Goal: Complete application form: Complete application form

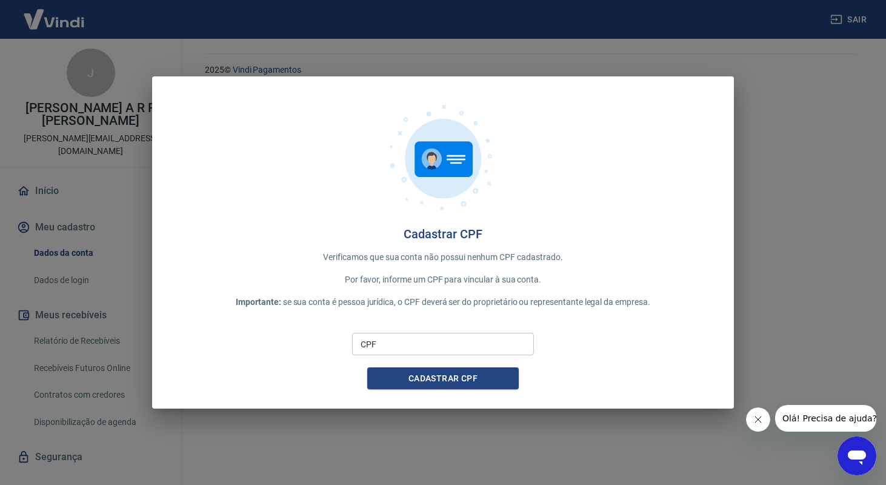
click at [438, 342] on input "CPF" at bounding box center [443, 344] width 182 height 22
click at [757, 415] on icon "Fechar mensagem da empresa" at bounding box center [758, 419] width 10 height 10
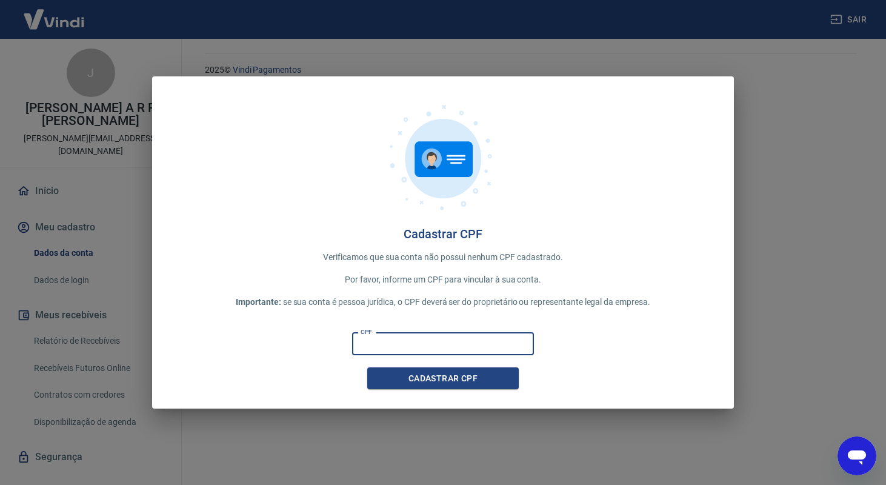
click at [517, 343] on input "CPF" at bounding box center [443, 344] width 182 height 22
click at [310, 211] on div at bounding box center [442, 161] width 543 height 131
click at [363, 337] on div "CPF CPF" at bounding box center [443, 344] width 182 height 22
click at [503, 335] on input "CPF" at bounding box center [443, 344] width 182 height 22
click at [550, 293] on div "Cadastrar CPF Verificamos que sua conta não possui nenhum CPF cadastrado. Por f…" at bounding box center [443, 242] width 582 height 333
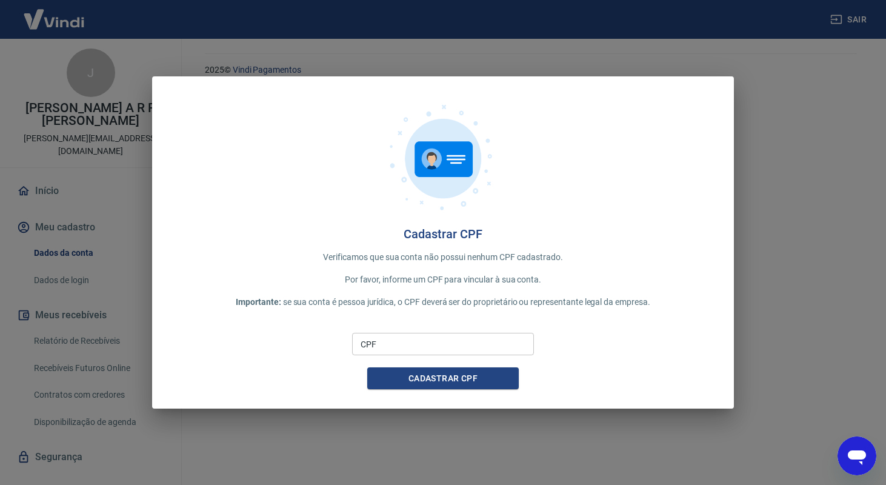
click at [506, 342] on input "CPF" at bounding box center [443, 344] width 182 height 22
click at [379, 299] on p "Importante: se sua conta é pessoa jurídica, o CPF deverá ser do proprietário ou…" at bounding box center [442, 302] width 543 height 13
click at [401, 297] on p "Importante: se sua conta é pessoa jurídica, o CPF deverá ser do proprietário ou…" at bounding box center [442, 302] width 543 height 13
click at [417, 337] on input "CPF" at bounding box center [443, 344] width 182 height 22
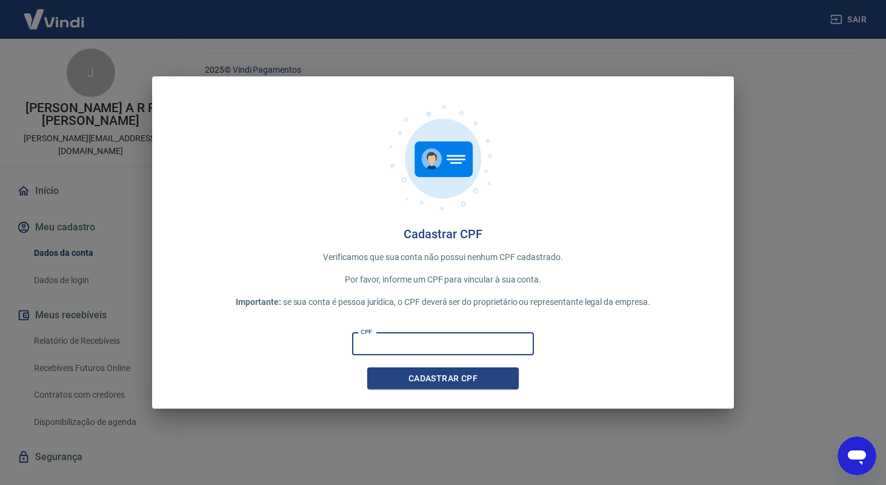
click at [457, 291] on div "Cadastrar CPF Verificamos que sua conta não possui nenhum CPF cadastrado. Por f…" at bounding box center [443, 242] width 582 height 333
click at [451, 299] on p "Importante: se sua conta é pessoa jurídica, o CPF deverá ser do proprietário ou…" at bounding box center [442, 302] width 543 height 13
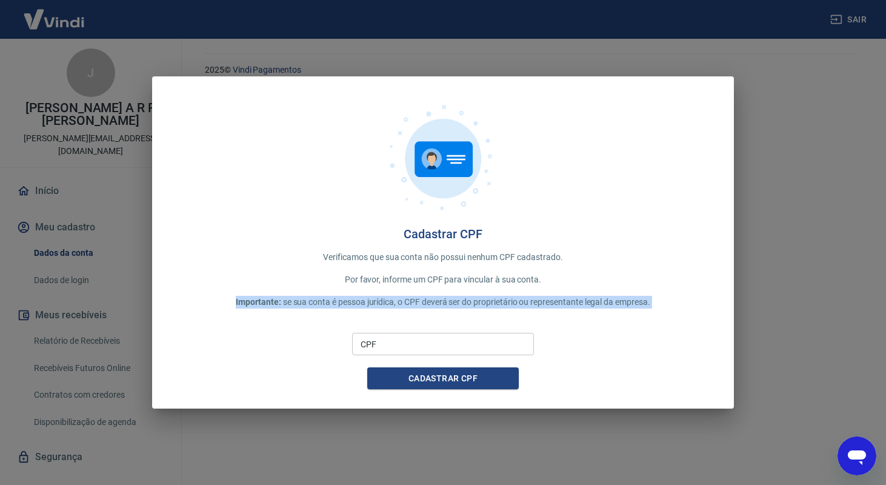
click at [420, 339] on input "CPF" at bounding box center [443, 344] width 182 height 22
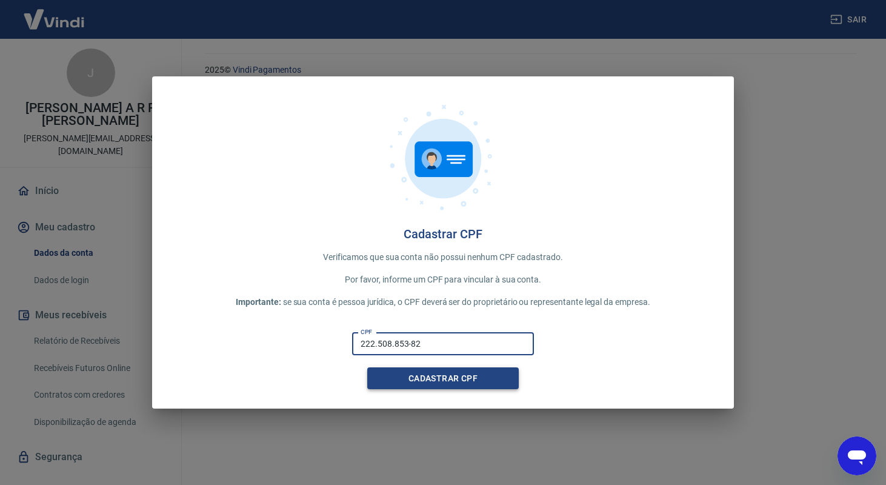
paste input "538-27"
type input "222.508.538-27"
click at [459, 372] on button "Cadastrar CPF" at bounding box center [442, 378] width 151 height 22
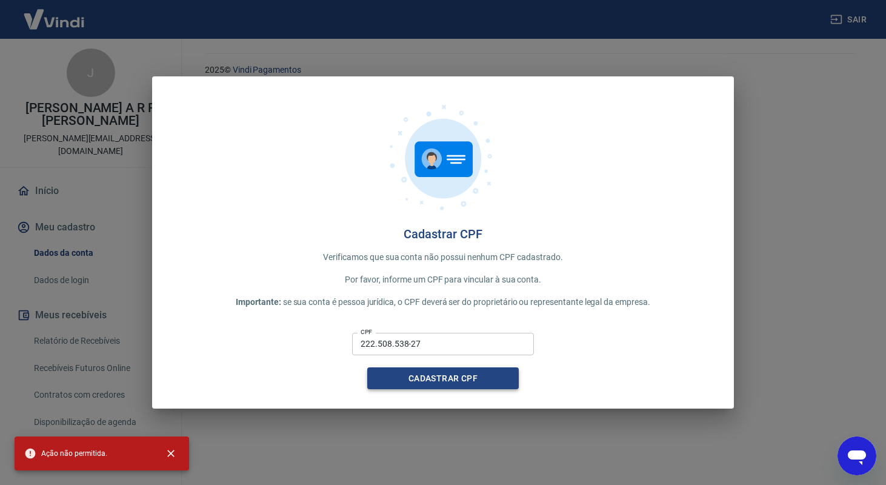
click at [459, 372] on button "Cadastrar CPF" at bounding box center [442, 378] width 151 height 22
click at [857, 448] on icon "Abrir janela de mensagens" at bounding box center [857, 456] width 22 height 22
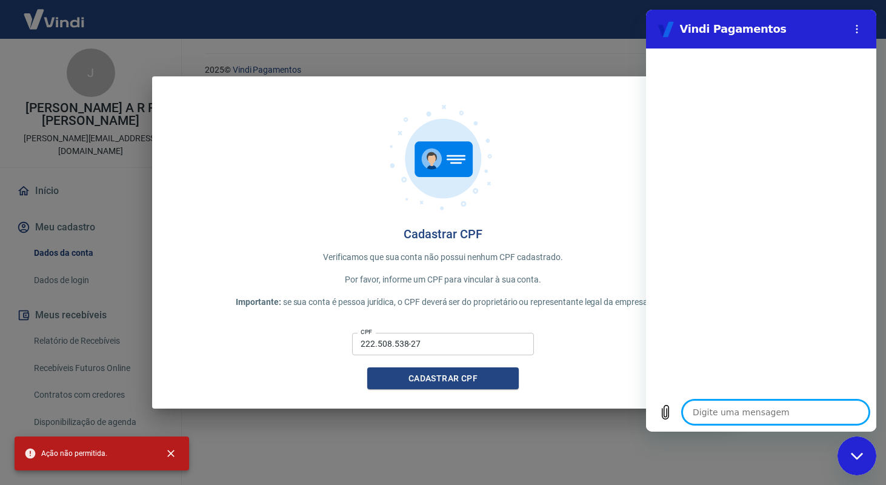
type textarea "N"
type textarea "x"
type textarea "Na"
type textarea "x"
type textarea "Nao"
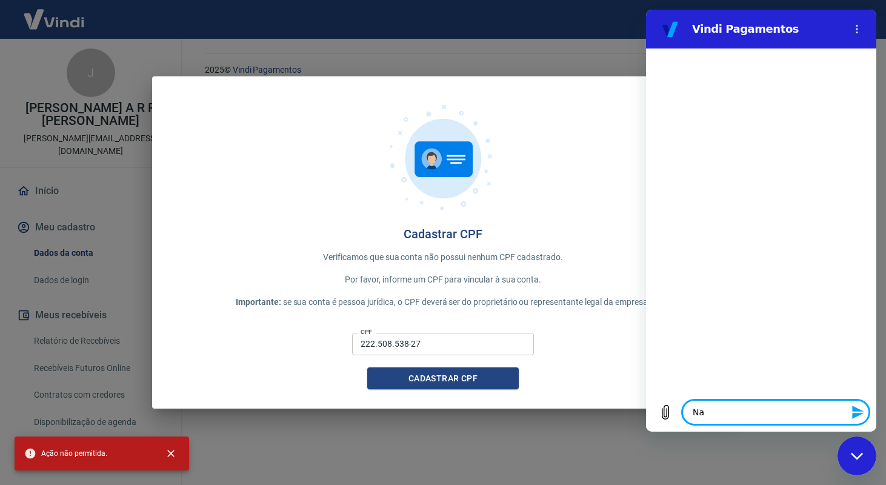
type textarea "x"
type textarea "Nao"
type textarea "x"
type textarea "Nao c"
type textarea "x"
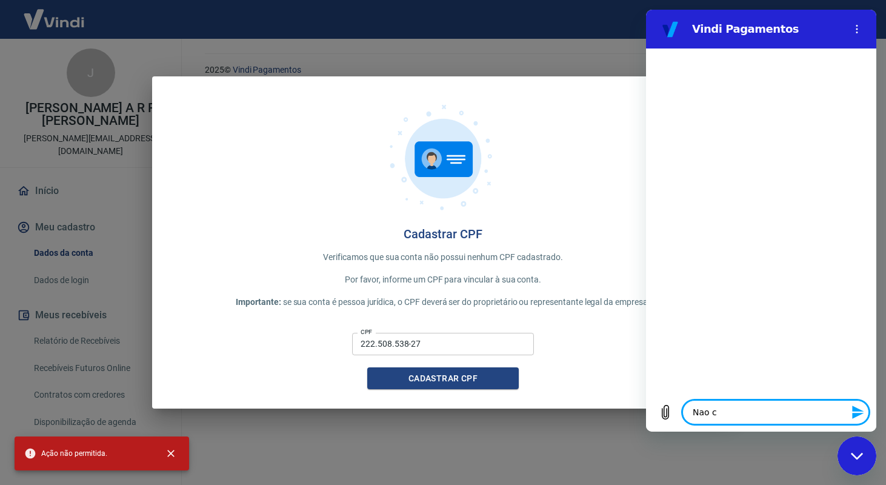
type textarea "Nao co"
type textarea "x"
type textarea "Nao con"
type textarea "x"
type textarea "Nao cons"
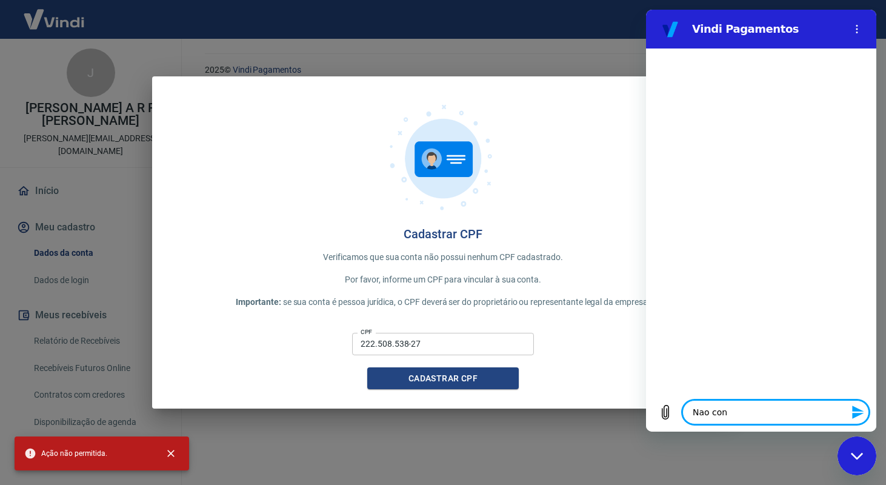
type textarea "x"
type textarea "Nao consi"
type textarea "x"
type textarea "Nao consig"
type textarea "x"
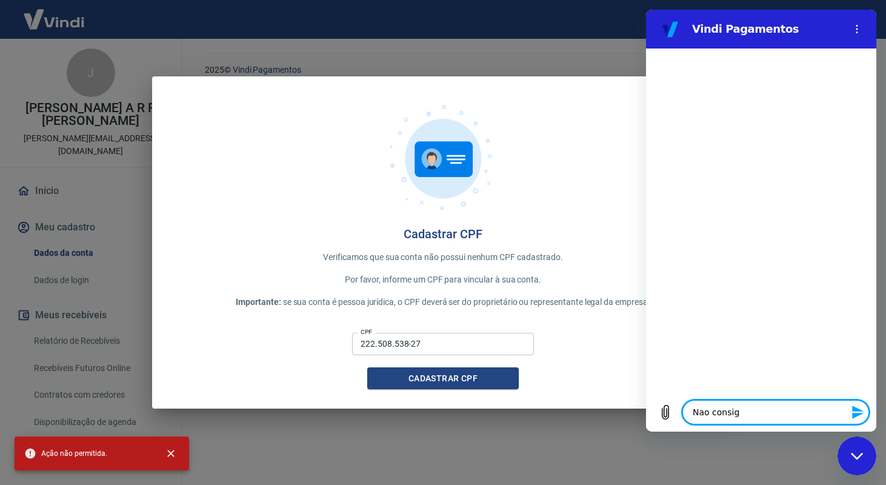
type textarea "Nao consigo"
type textarea "x"
type textarea "Nao consigo"
type textarea "x"
type textarea "Nao consigo c"
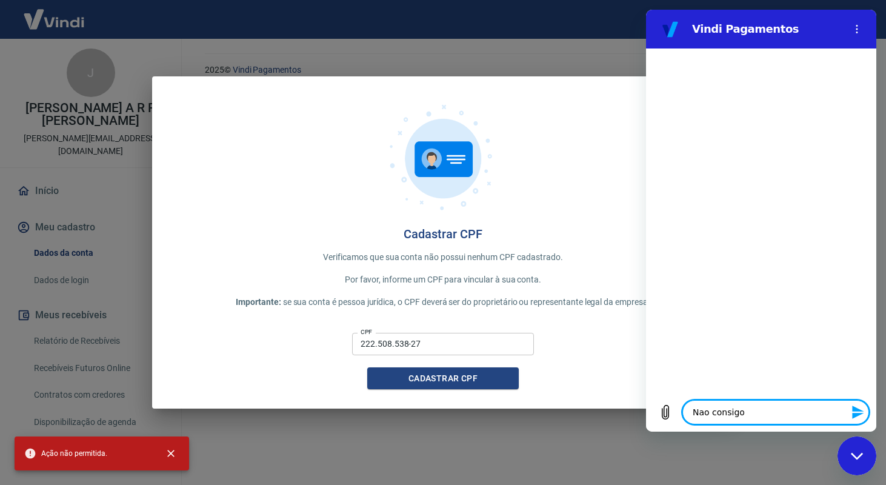
type textarea "x"
type textarea "Nao consigo ca"
type textarea "x"
type textarea "Nao consigo cad"
type textarea "x"
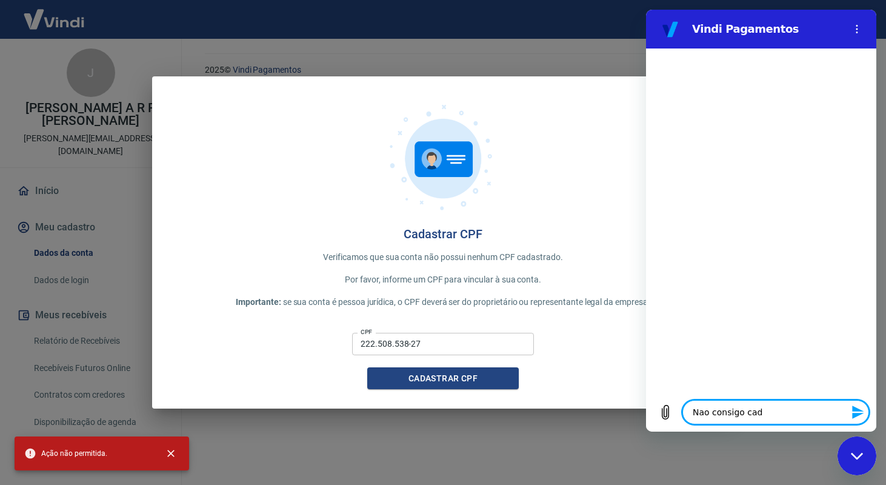
type textarea "Nao consigo cada"
type textarea "x"
type textarea "Nao consigo cadas"
type textarea "x"
type textarea "Nao consigo cadast"
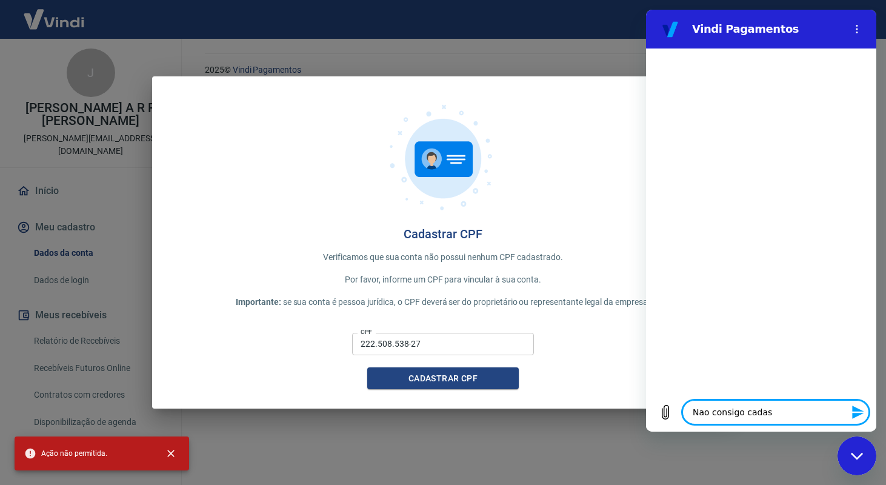
type textarea "x"
type textarea "Nao consigo cadastr"
type textarea "x"
type textarea "Nao consigo cadastra"
type textarea "x"
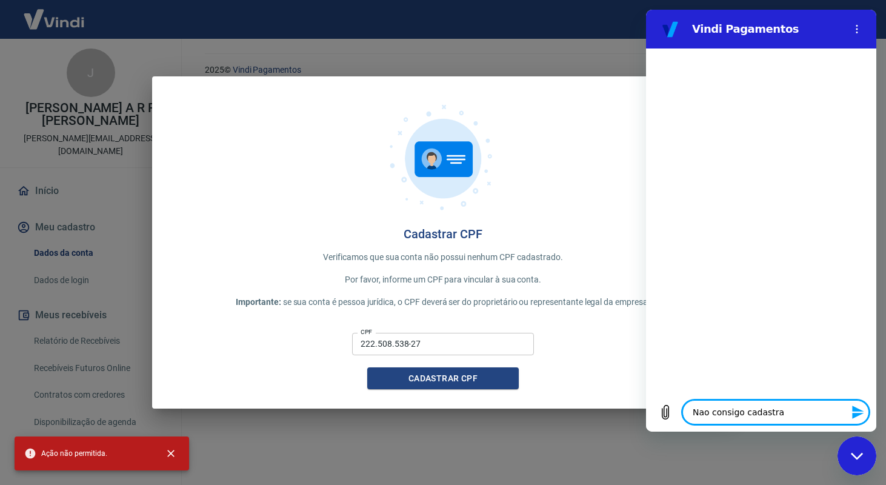
type textarea "Nao consigo cadastrar"
type textarea "x"
type textarea "Nao consigo cadastrar"
type textarea "x"
type textarea "Nao consigo cadastrar m"
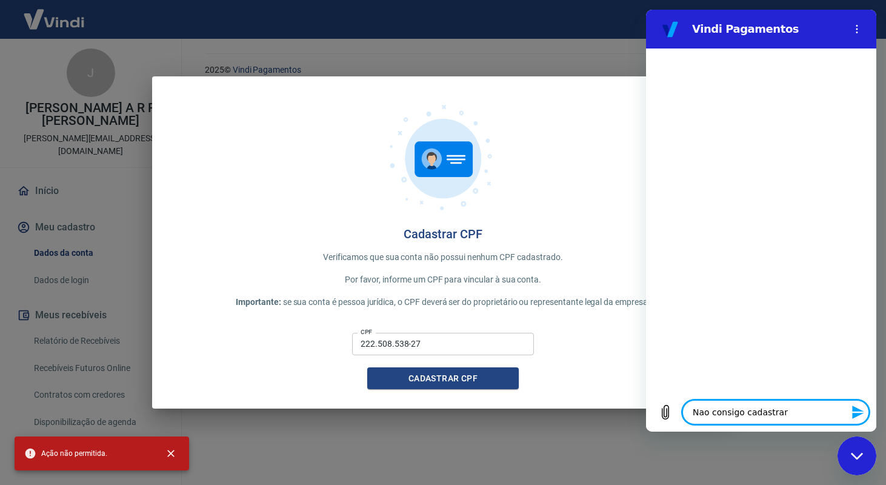
type textarea "x"
type textarea "Nao consigo cadastrar me"
type textarea "x"
type textarea "Nao consigo cadastrar meu"
type textarea "x"
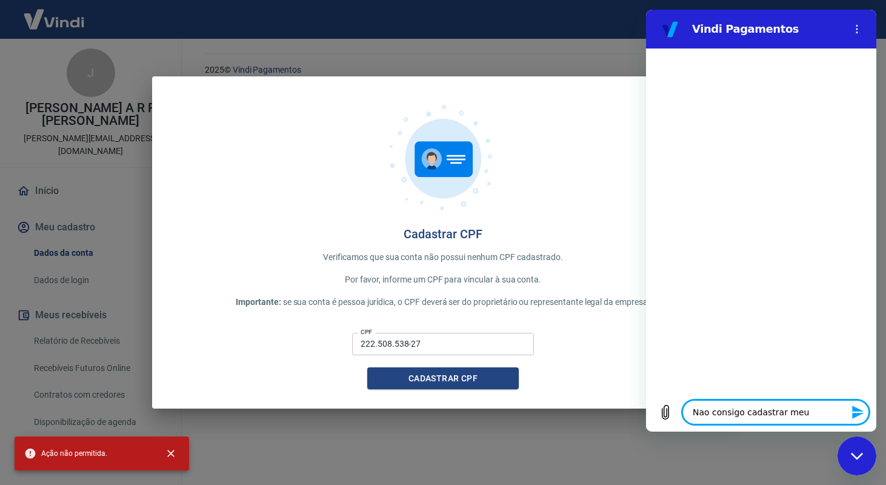
type textarea "Nao consigo cadastrar meu"
type textarea "x"
type textarea "Nao consigo cadastrar meu C"
type textarea "x"
type textarea "Nao consigo cadastrar meu CP"
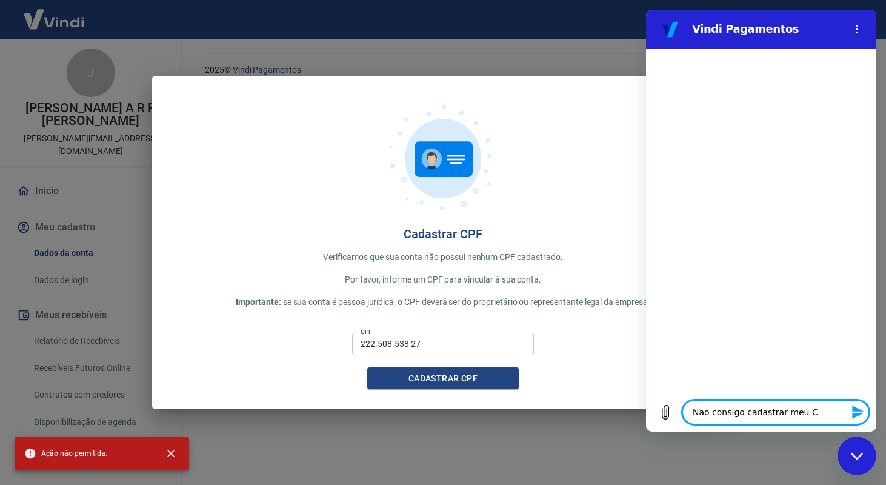
type textarea "x"
type textarea "Nao consigo cadastrar meu CPF"
type textarea "x"
type textarea "Nao consigo cadastrar meu CPF"
type textarea "x"
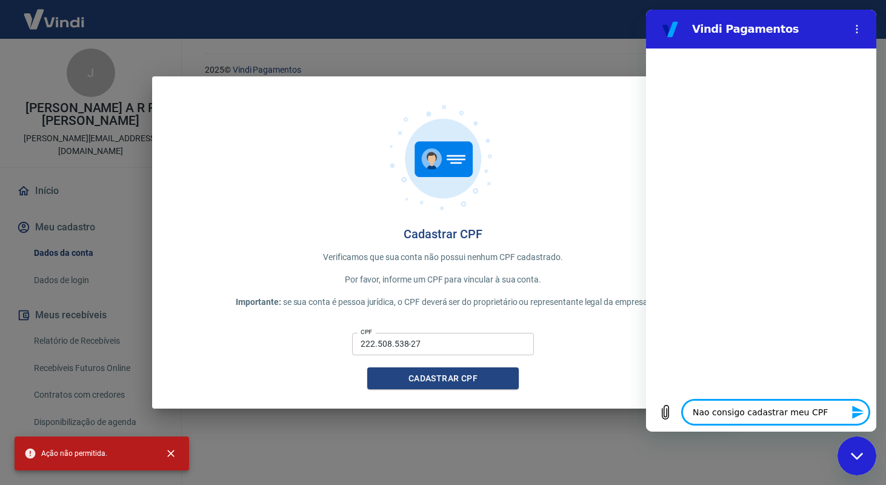
type textarea "Nao consigo cadastrar meu CPF"
type textarea "x"
type textarea "Nao consigo cadastrar meu CPF,"
type textarea "x"
type textarea "Nao consigo cadastrar meu CPF,"
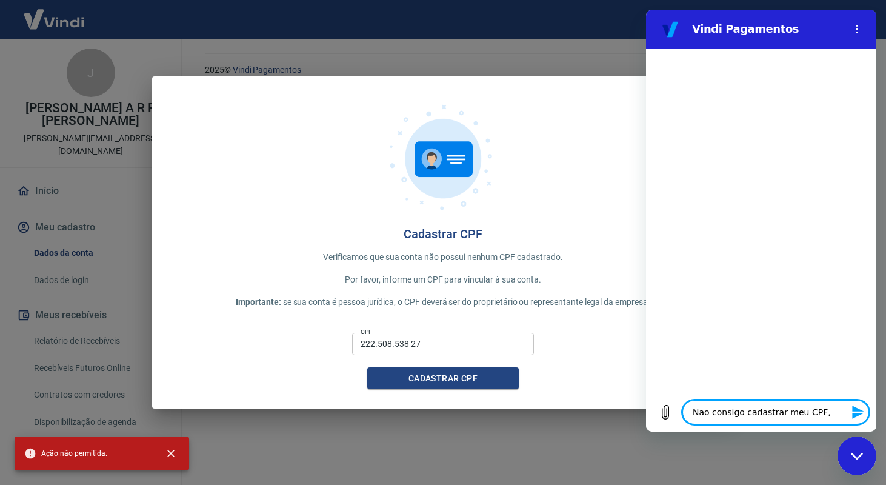
type textarea "x"
type textarea "Nao consigo cadastrar meu CPF, d"
type textarea "x"
type textarea "Nao consigo cadastrar meu CPF, di"
type textarea "x"
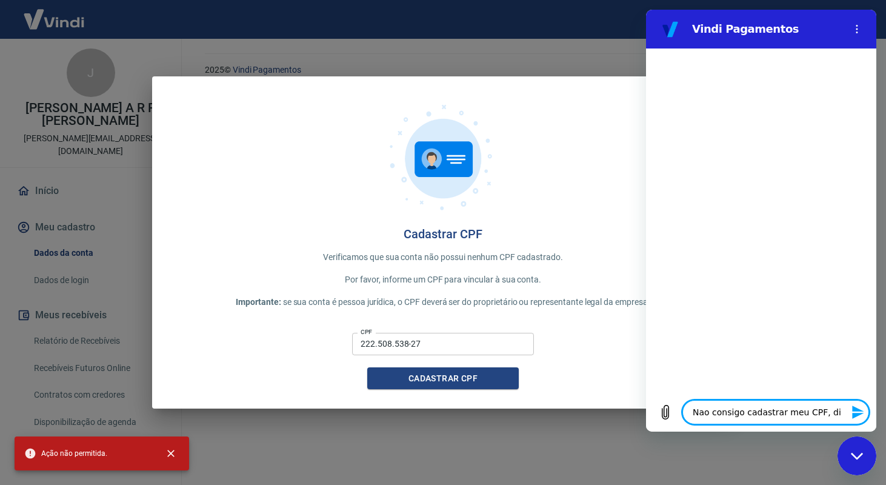
type textarea "Nao consigo cadastrar meu CPF, diz"
type textarea "x"
type textarea "Nao consigo cadastrar meu CPF, diz"
type textarea "x"
type textarea "Nao consigo cadastrar meu CPF, diz a"
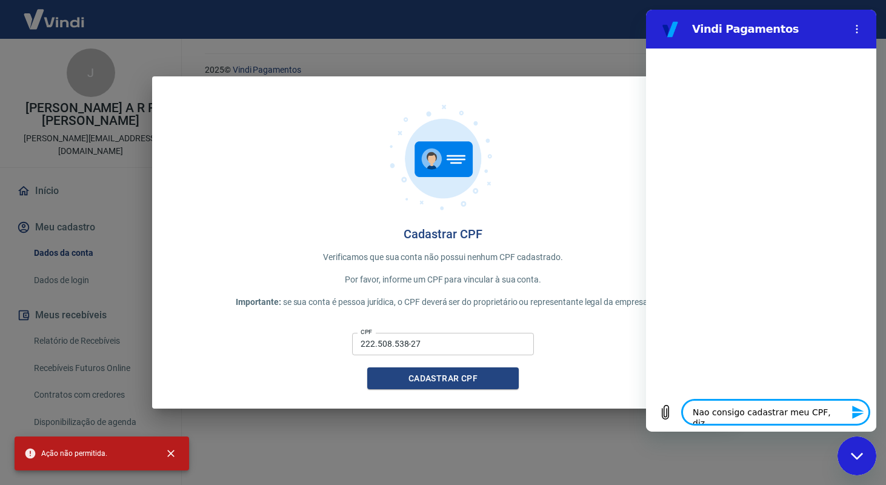
type textarea "x"
type textarea "Nao consigo cadastrar meu CPF, diz a'"
type textarea "x"
type textarea "Nao consigo cadastrar meu CPF, diz aç"
type textarea "x"
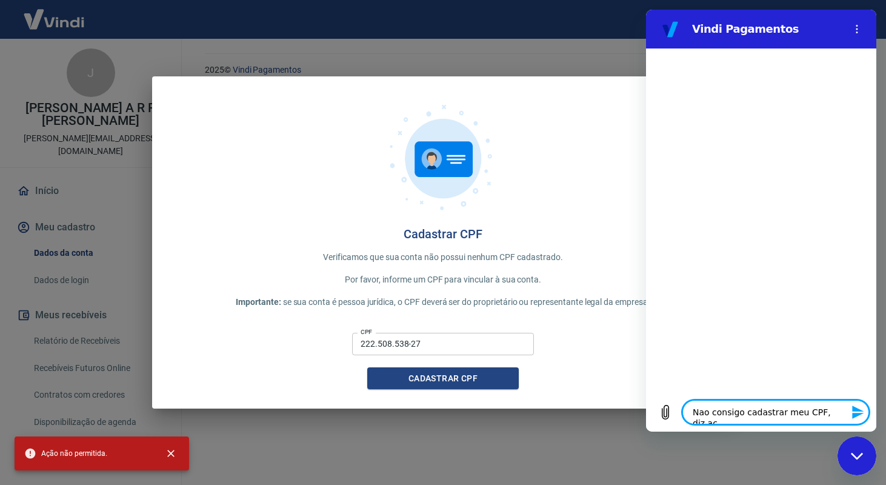
type textarea "Nao consigo cadastrar meu CPF, diz aça"
type textarea "x"
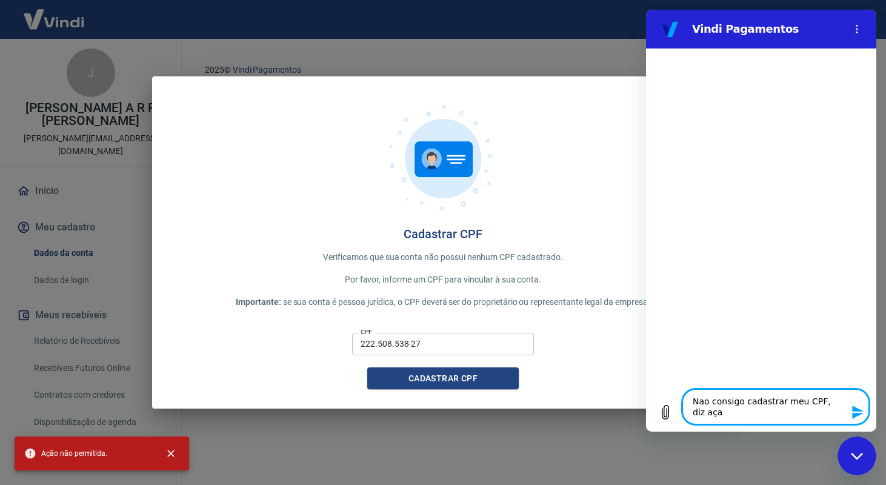
type textarea "Nao consigo cadastrar meu CPF, diz aça"
type textarea "x"
type textarea "Nao consigo cadastrar meu CPF, diz aça"
type textarea "x"
type textarea "Nao consigo cadastrar meu CPF, diz açao"
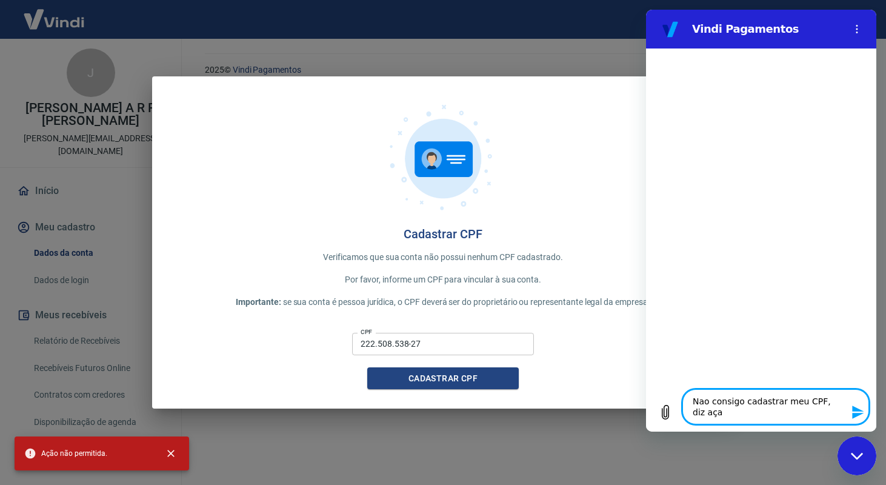
type textarea "x"
type textarea "Nao consigo cadastrar meu CPF, diz açao"
type textarea "x"
type textarea "Nao consigo cadastrar meu CPF, diz açao n"
type textarea "x"
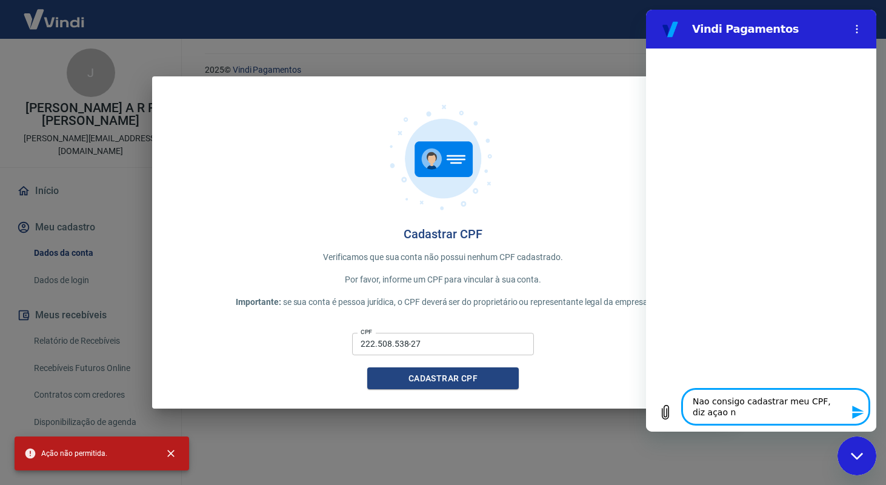
type textarea "Nao consigo cadastrar meu CPF, diz açao na"
type textarea "x"
type textarea "Nao consigo cadastrar meu CPF, diz açao nao"
type textarea "x"
type textarea "Nao consigo cadastrar meu CPF, diz açao nao"
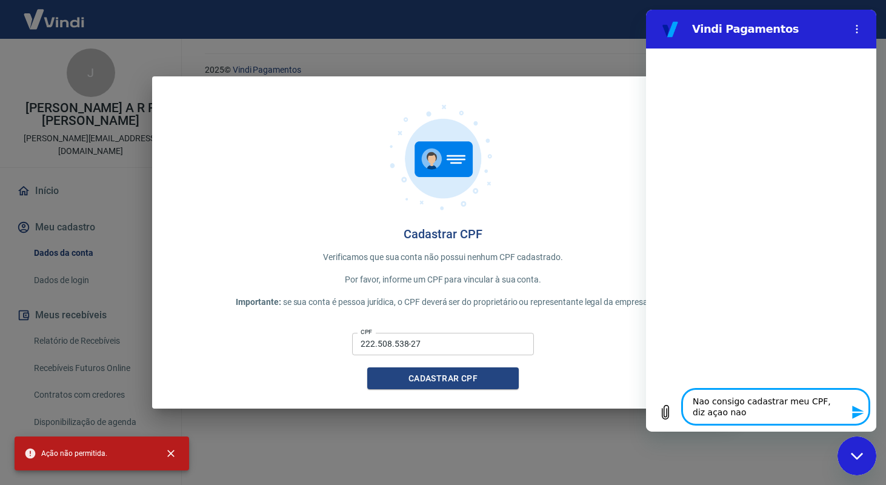
type textarea "x"
type textarea "Nao consigo cadastrar meu CPF, diz açao nao p"
type textarea "x"
type textarea "Nao consigo cadastrar meu CPF, diz açao nao pe"
type textarea "x"
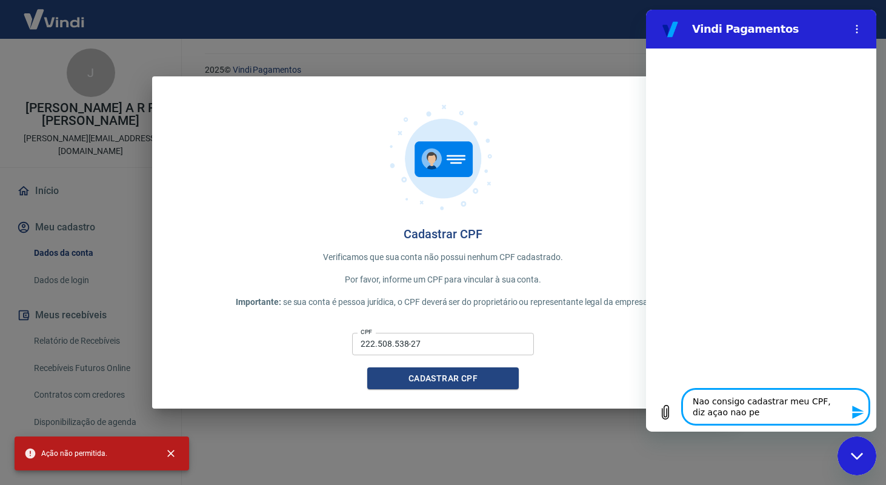
type textarea "Nao consigo cadastrar meu CPF, diz açao nao per"
type textarea "x"
type textarea "Nao consigo cadastrar meu CPF, diz açao nao perm"
type textarea "x"
type textarea "Nao consigo cadastrar meu CPF, diz açao nao permi"
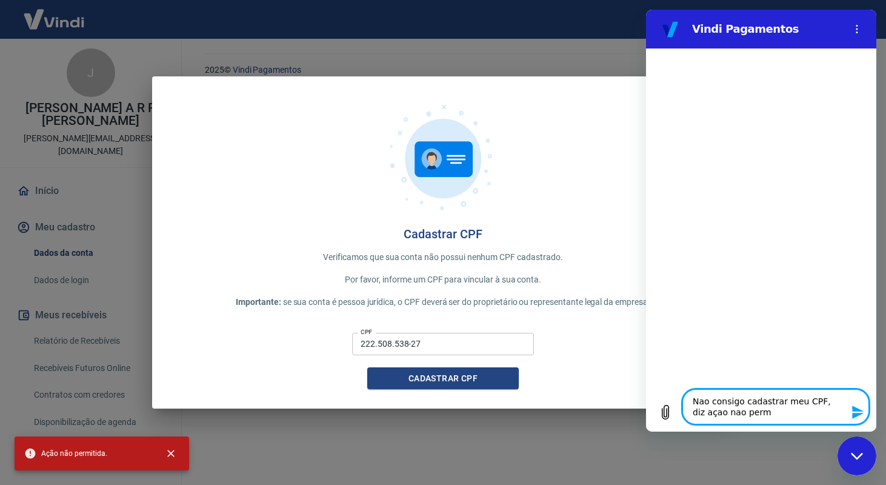
type textarea "x"
type textarea "Nao consigo cadastrar meu CPF, diz açao nao permit"
type textarea "x"
type textarea "Nao consigo cadastrar meu CPF, diz açao nao permiti"
type textarea "x"
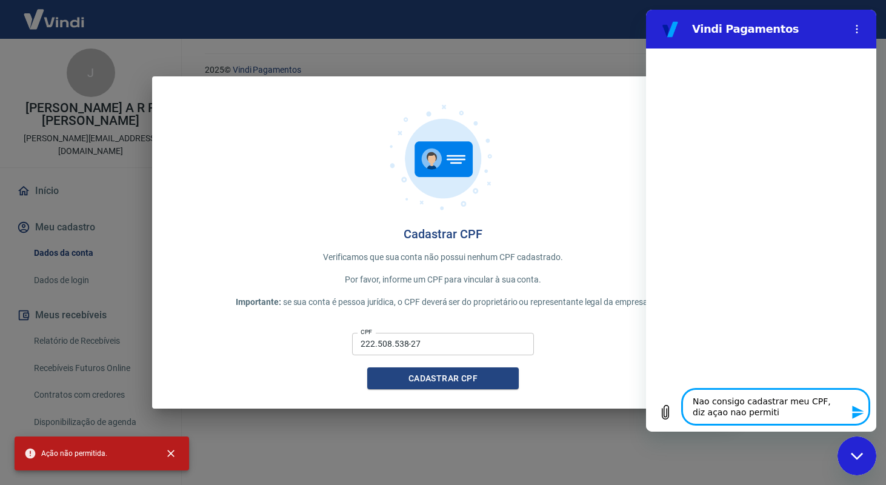
type textarea "Nao consigo cadastrar meu CPF, diz açao nao permitid"
type textarea "x"
type textarea "Nao consigo cadastrar meu CPF, diz açao nao permitida"
type textarea "x"
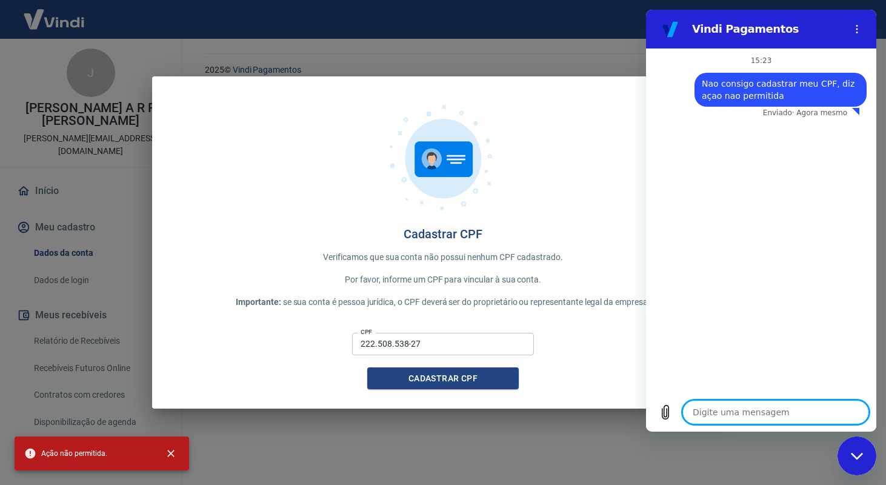
type textarea "x"
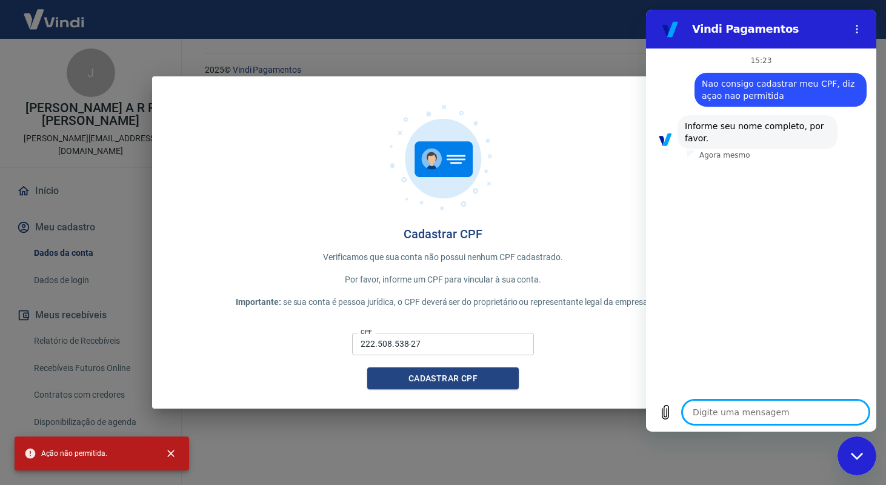
type textarea "J"
type textarea "x"
type textarea "Ju"
type textarea "x"
type textarea "[DATE]"
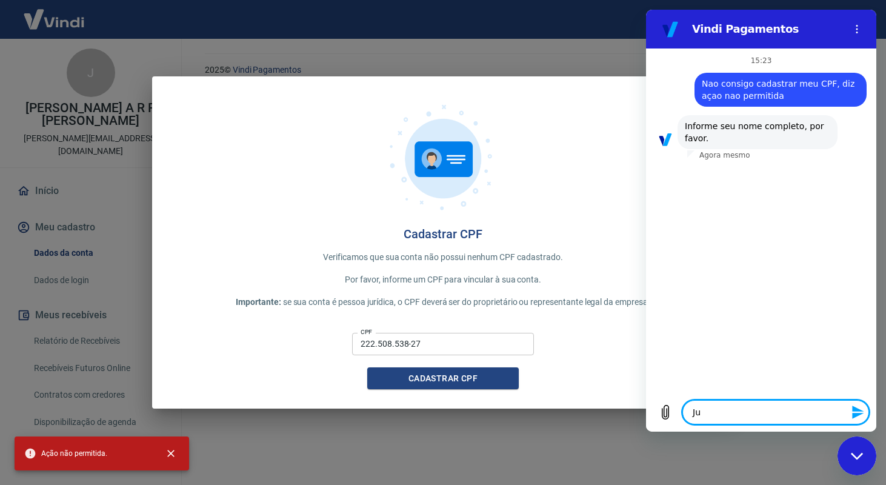
type textarea "x"
type textarea "Juli"
type textarea "x"
type textarea "[PERSON_NAME]"
type textarea "x"
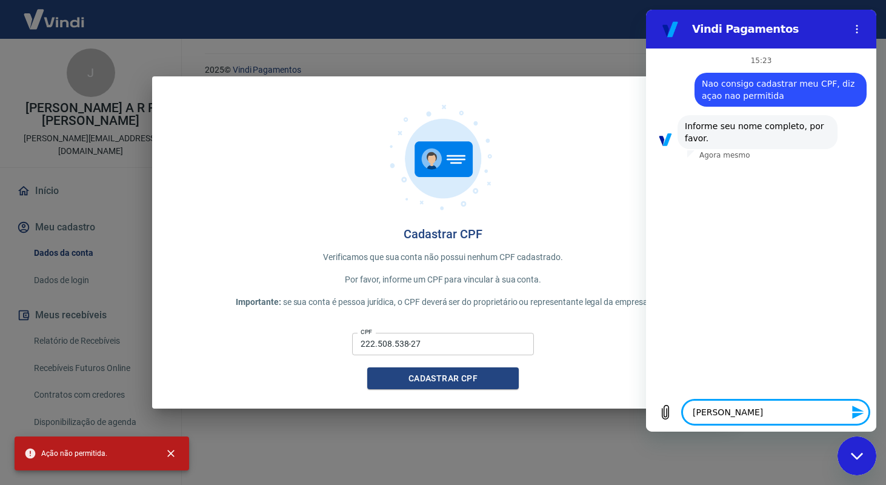
type textarea "[PERSON_NAME]"
type textarea "x"
type textarea "[PERSON_NAME]"
type textarea "x"
type textarea "[PERSON_NAME]"
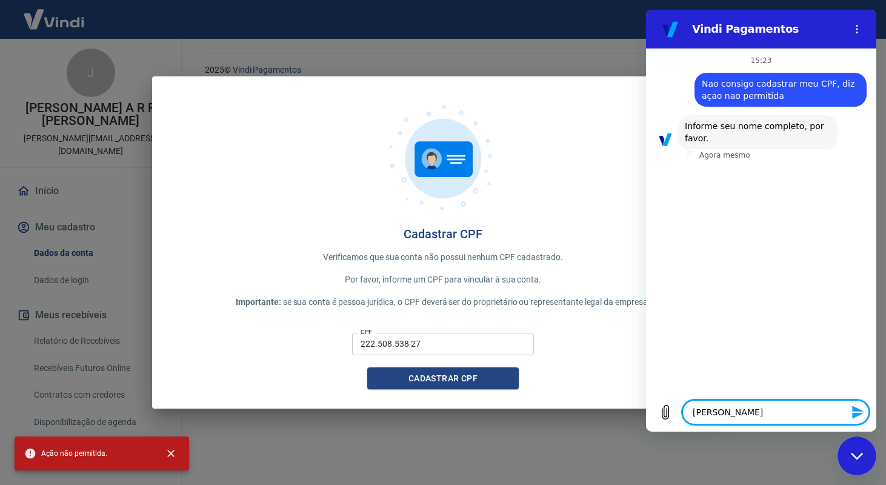
type textarea "x"
type textarea "[PERSON_NAME]"
type textarea "x"
type textarea "[PERSON_NAME]"
type textarea "x"
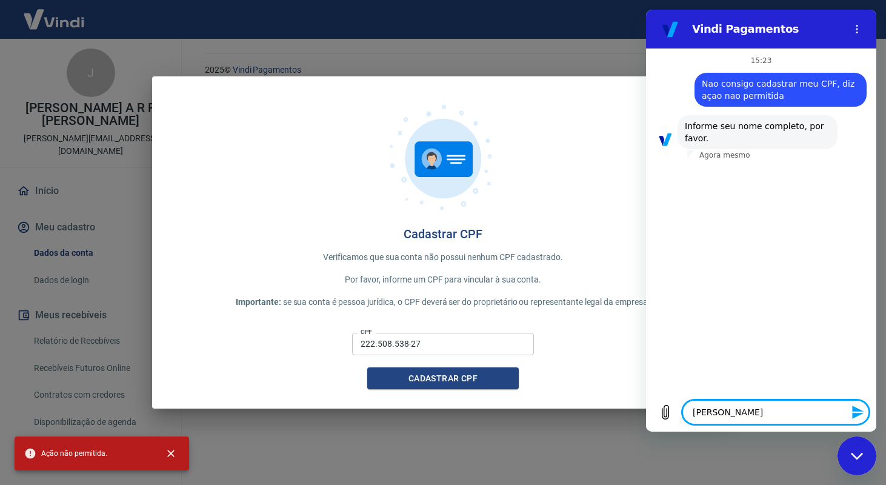
type textarea "[PERSON_NAME]"
type textarea "x"
type textarea "[PERSON_NAME]"
type textarea "x"
type textarea "[PERSON_NAME]"
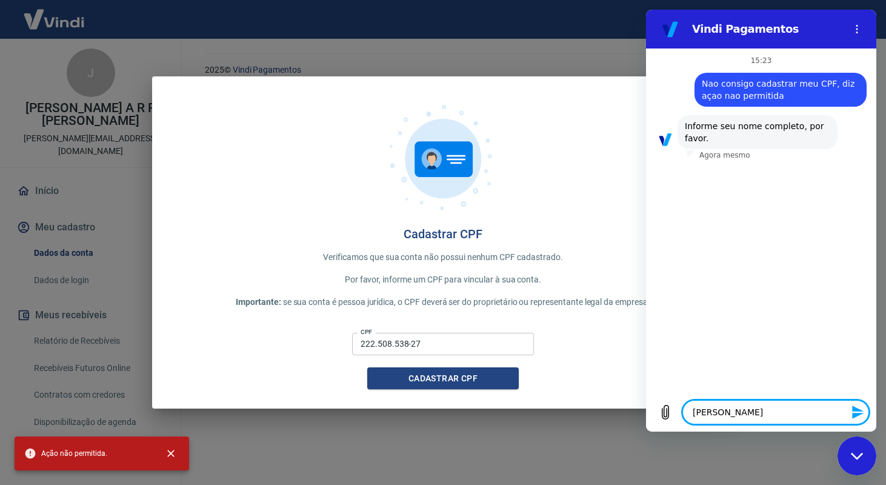
type textarea "x"
type textarea "[PERSON_NAME]"
type textarea "x"
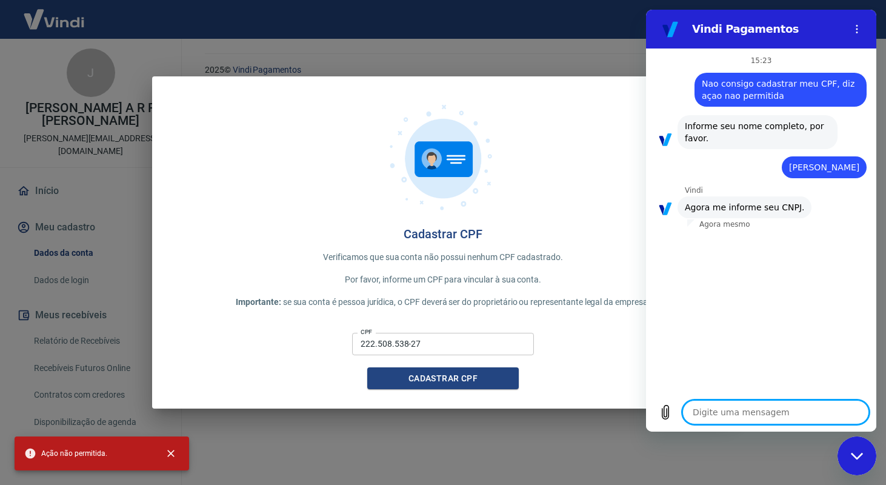
click at [453, 347] on input "222.508.538-27" at bounding box center [443, 344] width 182 height 22
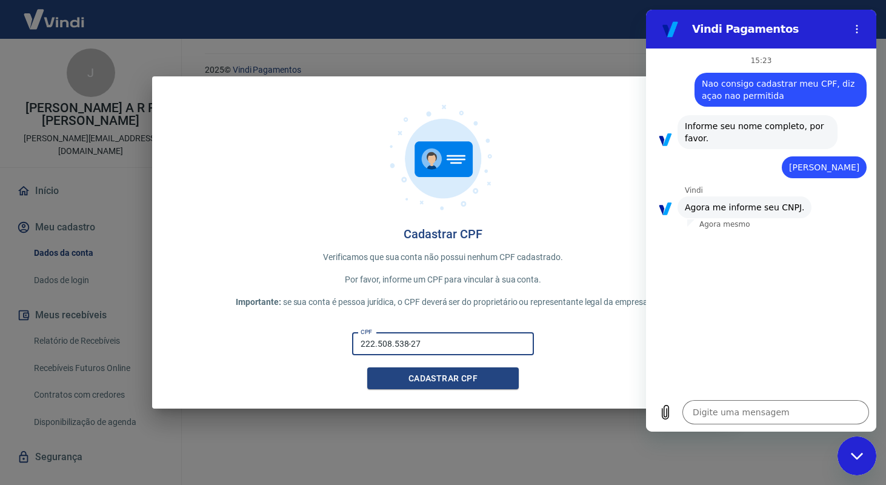
click at [453, 347] on input "222.508.538-27" at bounding box center [443, 344] width 182 height 22
type textarea "x"
click at [709, 406] on textarea at bounding box center [775, 412] width 187 height 24
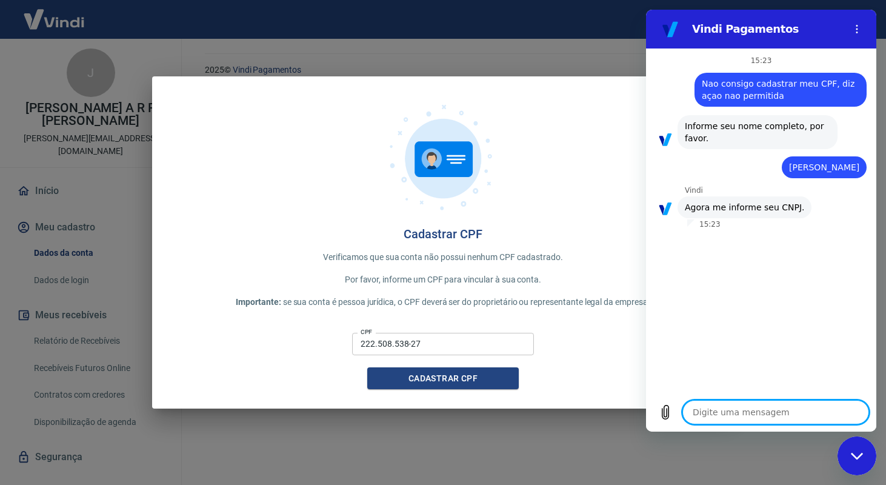
type textarea "12.035.177/0001-02"
type textarea "x"
type textarea "12.035.177/0001-02"
type textarea "x"
type textarea "12.035.177/0001-02\"
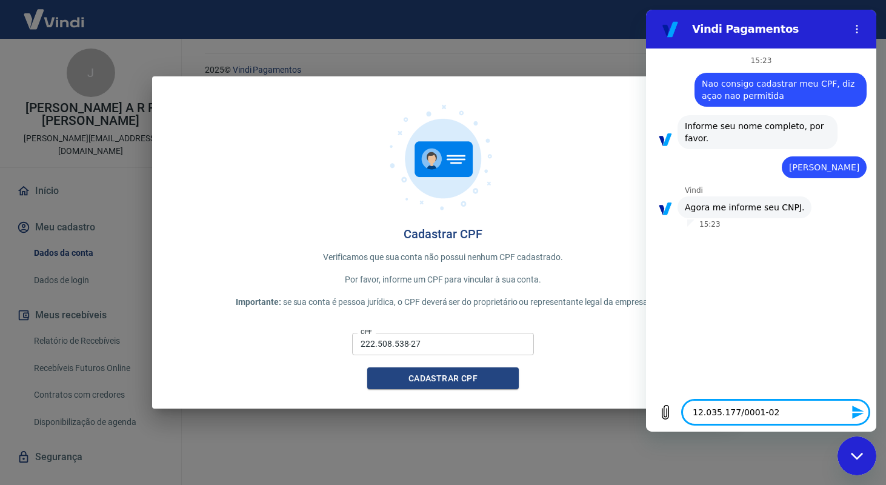
type textarea "x"
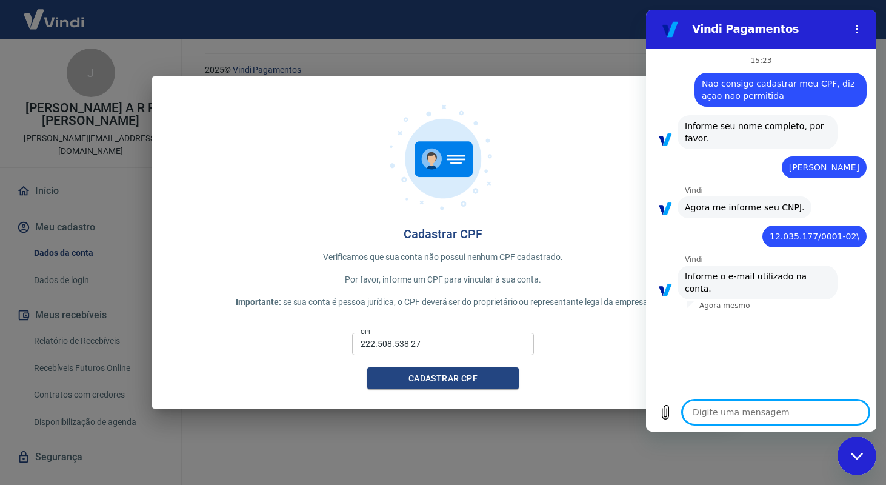
type textarea "g"
type textarea "x"
type textarea "ga"
type textarea "x"
type textarea "gab"
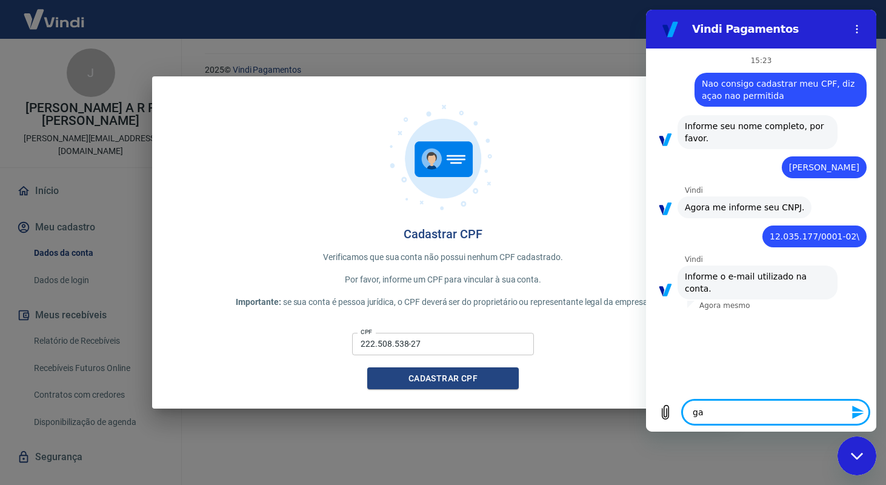
type textarea "x"
type textarea "gabr"
type textarea "x"
type textarea "gabri"
type textarea "x"
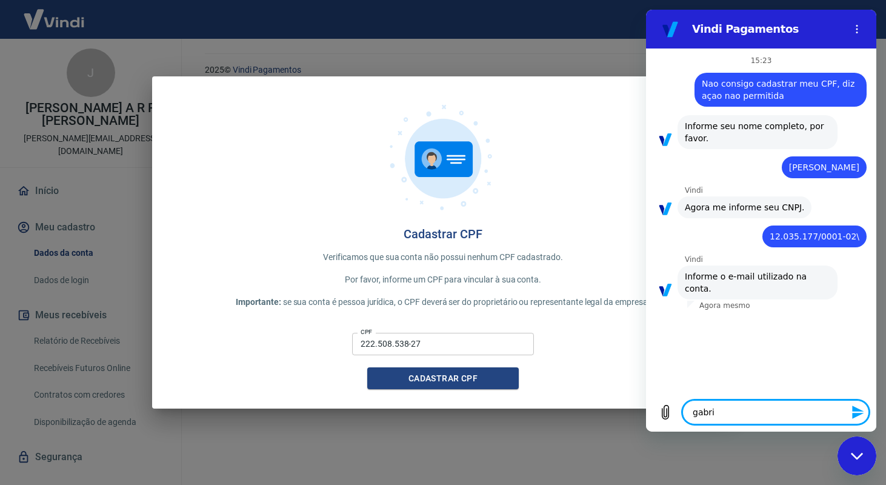
type textarea "gabrie"
type textarea "x"
type textarea "[PERSON_NAME]"
type textarea "x"
type textarea "[PERSON_NAME]@"
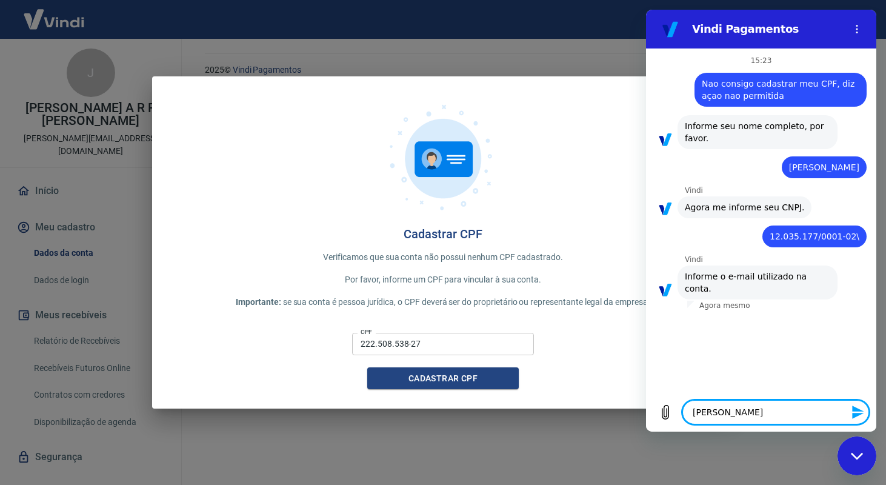
type textarea "x"
type textarea "gabriel@g"
type textarea "x"
type textarea "[PERSON_NAME]"
type textarea "x"
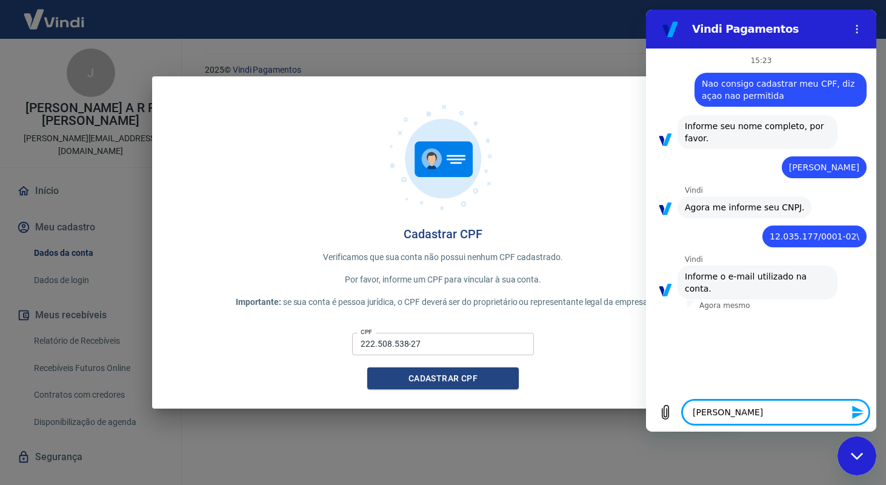
type textarea "[PERSON_NAME]"
type textarea "x"
type textarea "[PERSON_NAME]"
type textarea "x"
type textarea "[PERSON_NAME]"
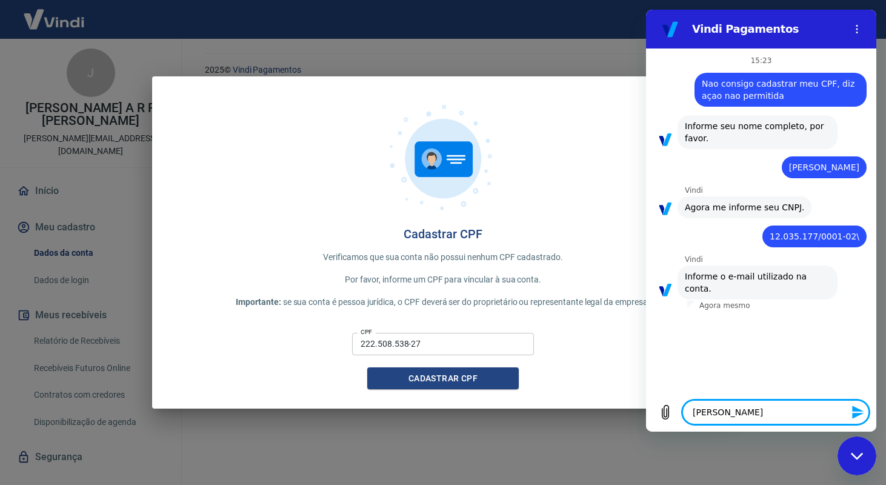
type textarea "x"
type textarea "[PERSON_NAME]"
type textarea "x"
type textarea "[PERSON_NAME]"
type textarea "x"
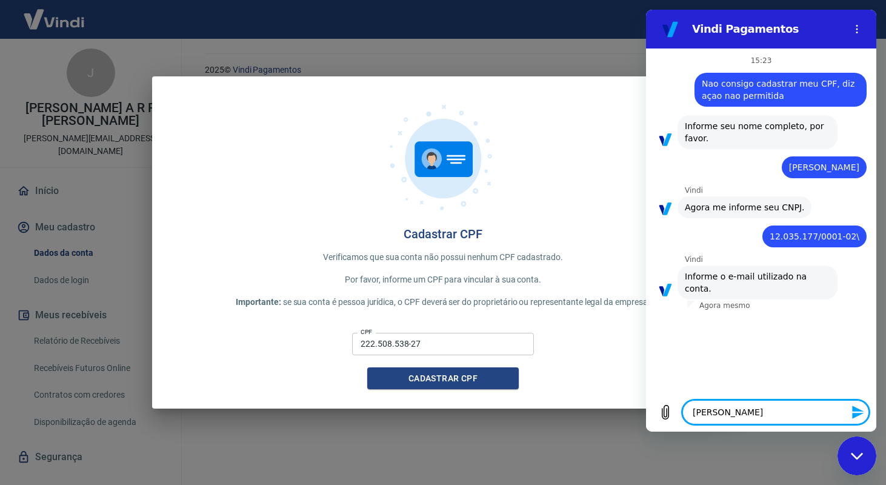
type textarea "[PERSON_NAME]"
type textarea "x"
type textarea "[PERSON_NAME]"
type textarea "x"
type textarea "[PERSON_NAME]"
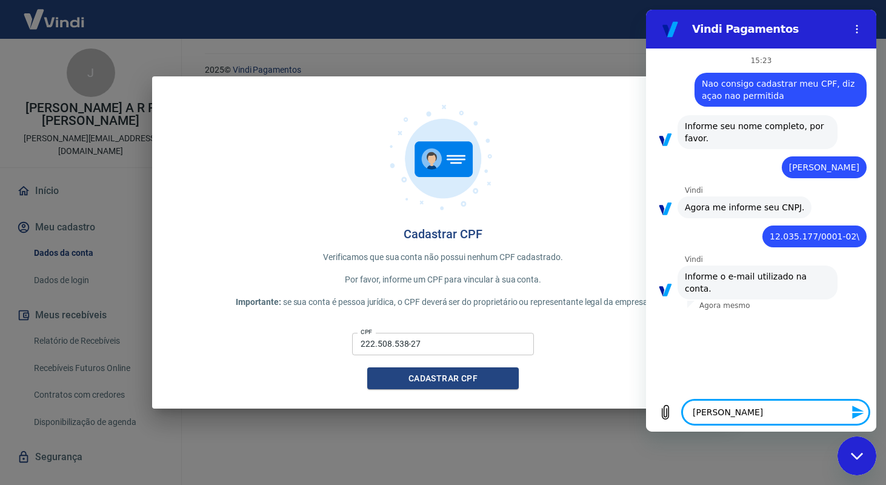
type textarea "x"
type textarea "[PERSON_NAME]."
type textarea "x"
type textarea "[PERSON_NAME]"
type textarea "x"
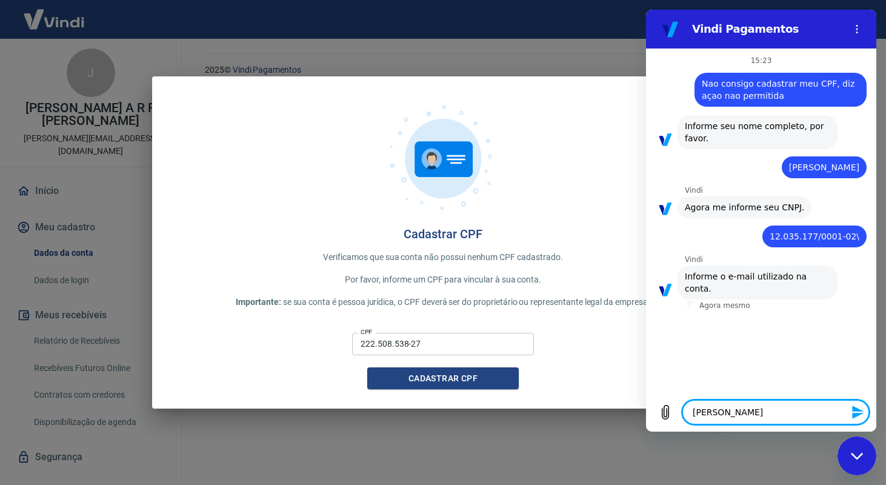
type textarea "[PERSON_NAME][EMAIL_ADDRESS][DOMAIN_NAME]"
type textarea "x"
type textarea "[PERSON_NAME][EMAIL_ADDRESS][DOMAIN_NAME]"
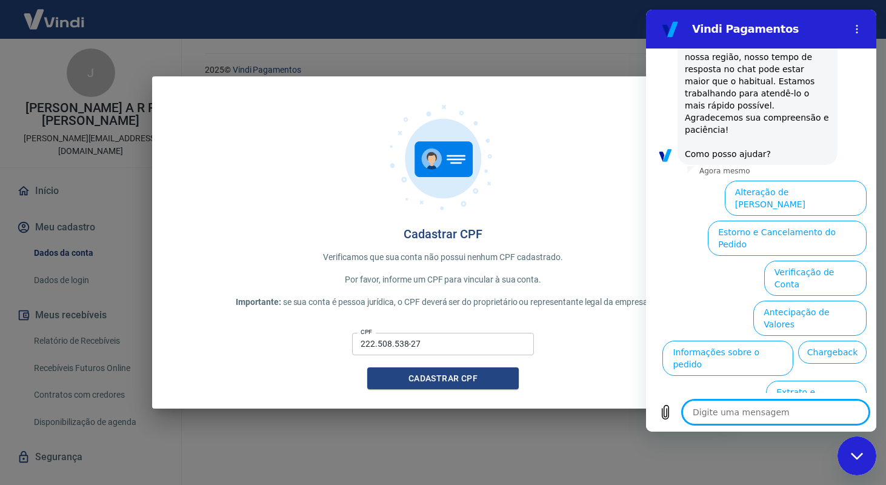
scroll to position [350, 0]
click at [805, 260] on button "Verificação de Conta" at bounding box center [815, 277] width 102 height 35
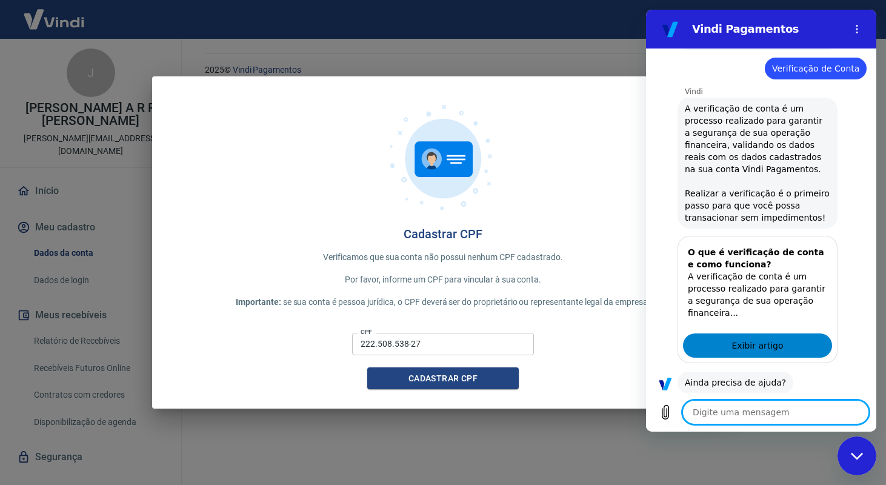
scroll to position [470, 0]
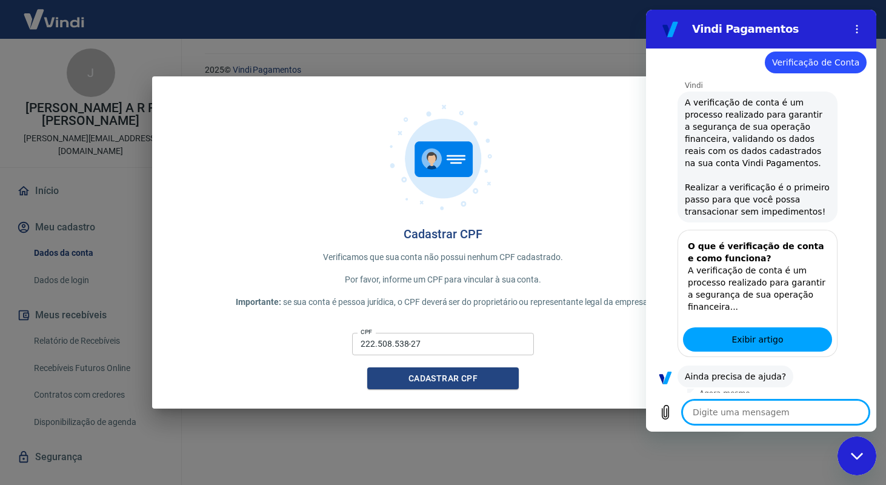
click at [791, 403] on button "Sim" at bounding box center [807, 414] width 36 height 23
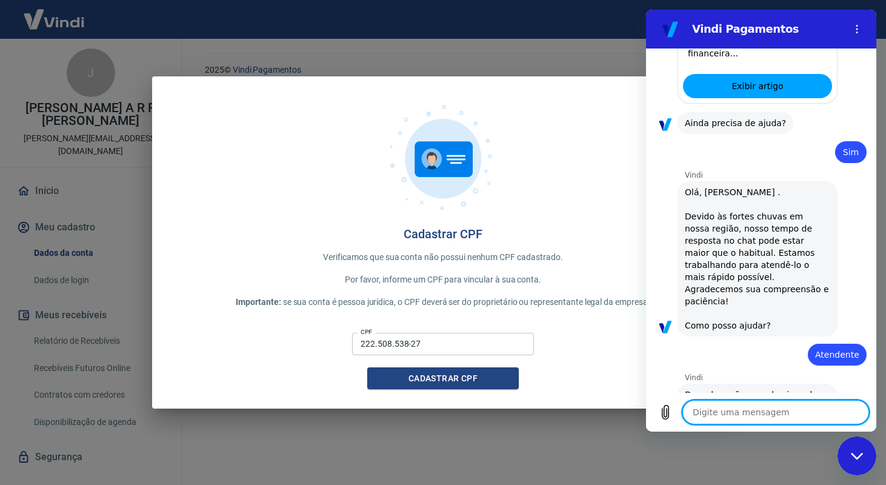
scroll to position [725, 0]
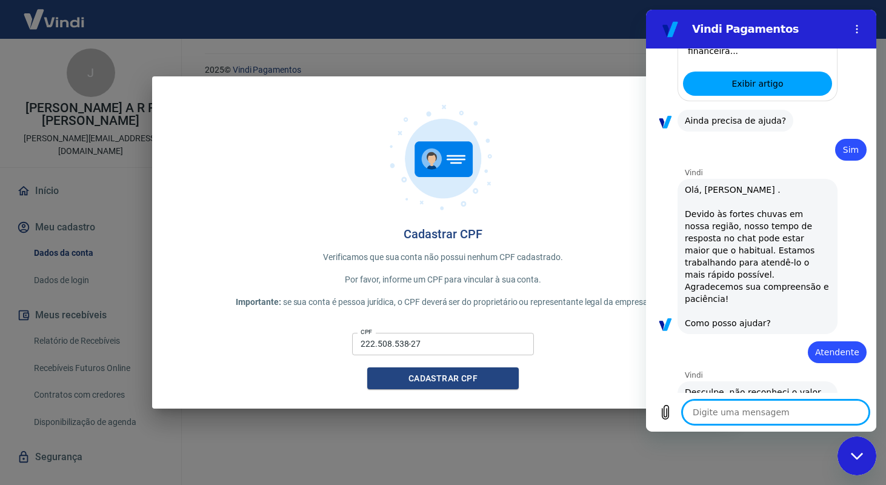
click at [778, 410] on textarea at bounding box center [775, 412] width 187 height 24
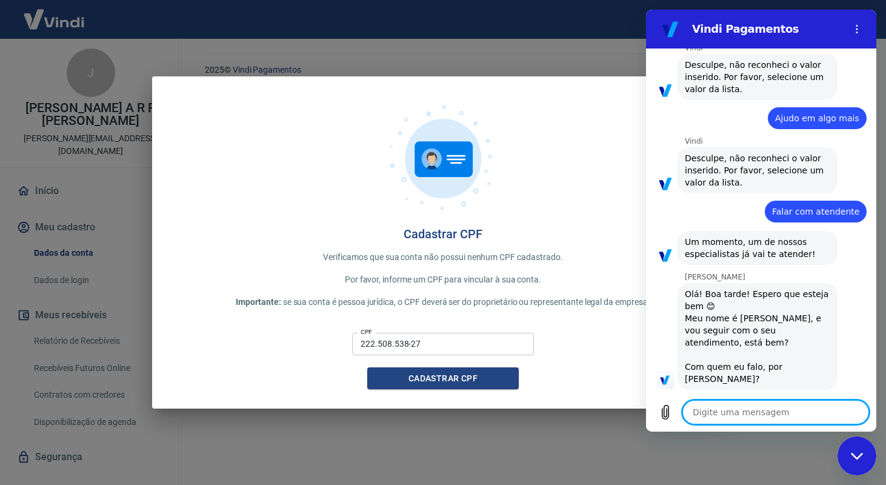
scroll to position [1492, 0]
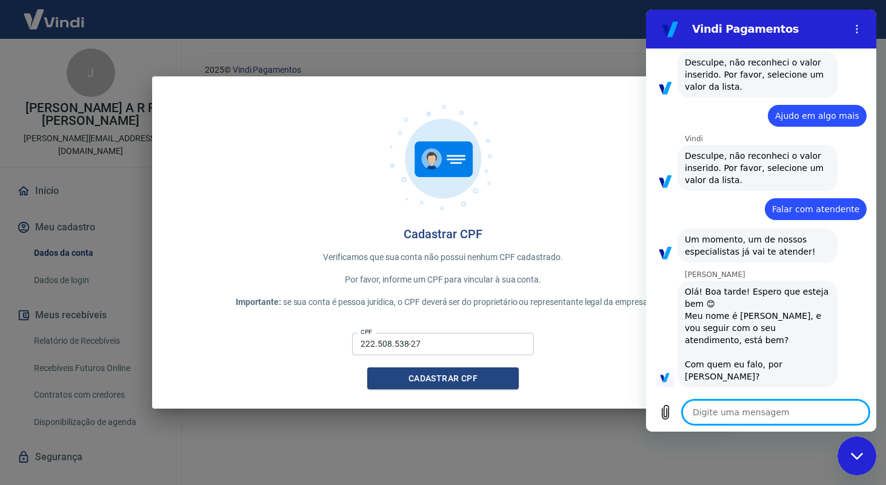
click at [750, 416] on textarea at bounding box center [775, 412] width 187 height 24
click at [475, 373] on button "Cadastrar CPF" at bounding box center [442, 378] width 151 height 22
click at [778, 414] on textarea at bounding box center [775, 412] width 187 height 24
click at [763, 417] on textarea at bounding box center [775, 412] width 187 height 24
click at [750, 417] on textarea at bounding box center [775, 412] width 187 height 24
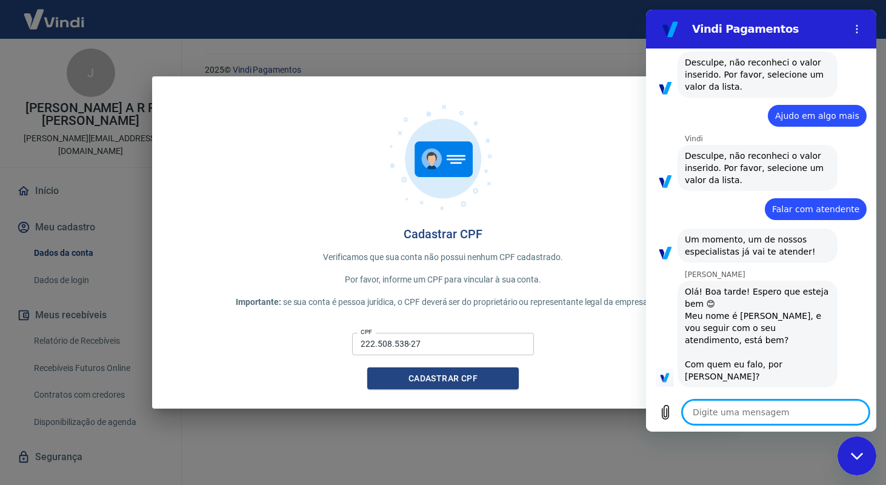
click at [750, 417] on textarea at bounding box center [775, 412] width 187 height 24
click at [665, 418] on icon "Carregar arquivo" at bounding box center [665, 412] width 7 height 14
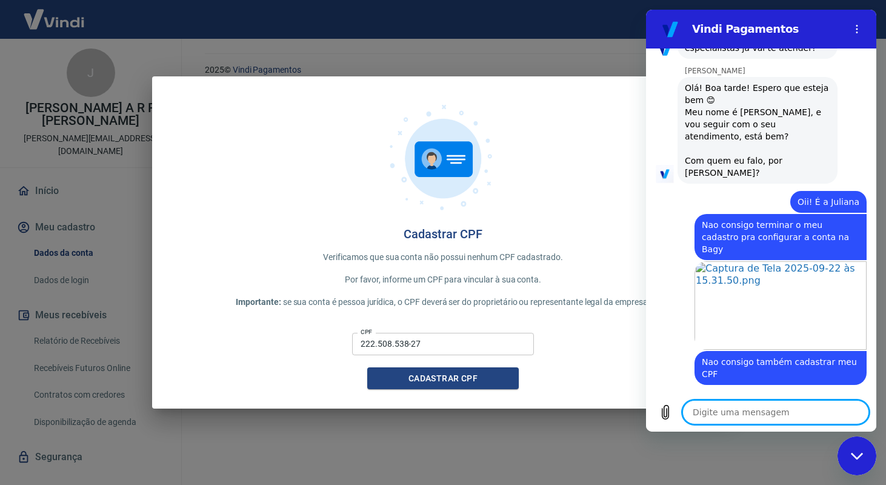
scroll to position [1698, 0]
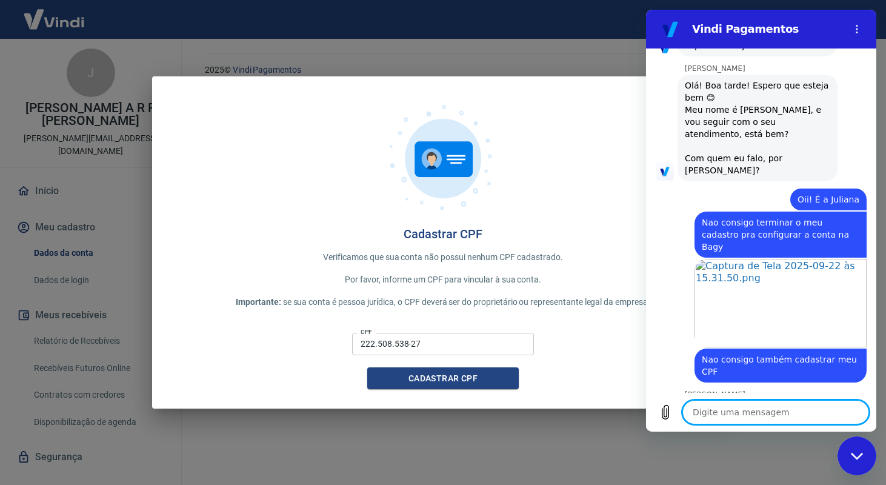
click at [803, 405] on span "[PERSON_NAME], um momentinho por gentileza" at bounding box center [757, 417] width 145 height 24
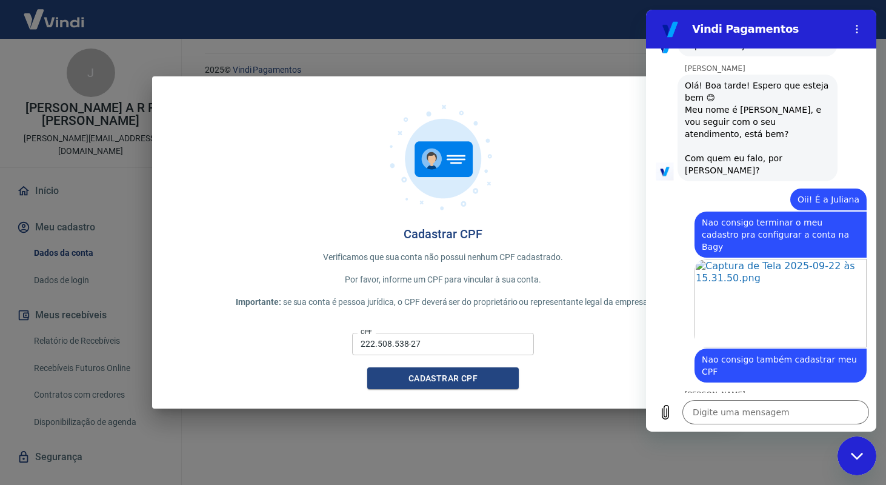
click at [803, 405] on span "[PERSON_NAME], um momentinho por gentileza" at bounding box center [757, 417] width 145 height 24
click at [724, 405] on span "[PERSON_NAME], um momentinho por gentileza" at bounding box center [757, 417] width 145 height 24
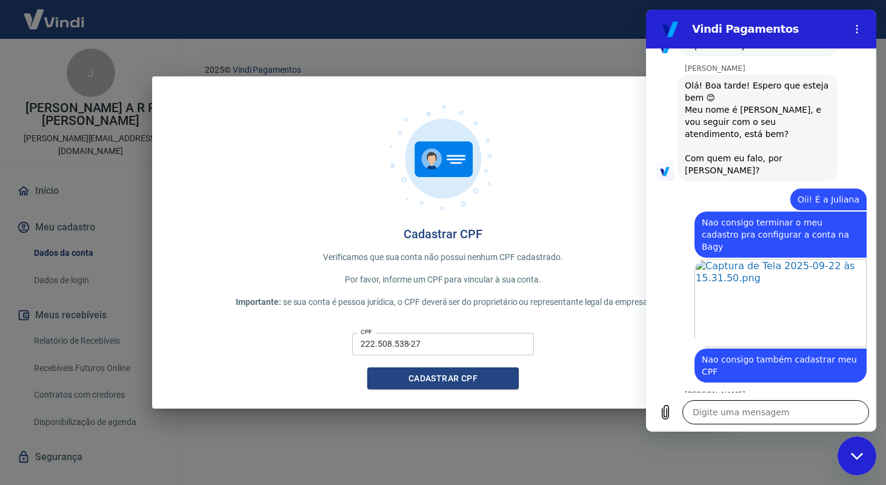
click at [759, 409] on textarea at bounding box center [775, 412] width 187 height 24
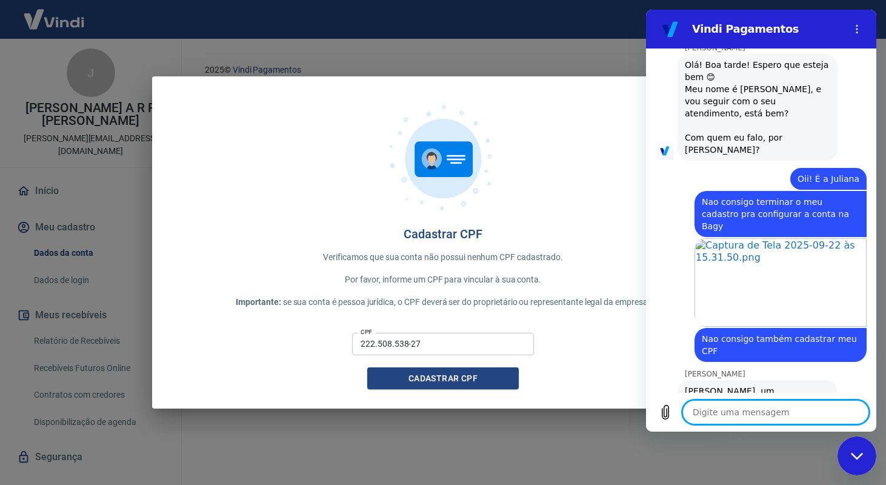
scroll to position [1721, 0]
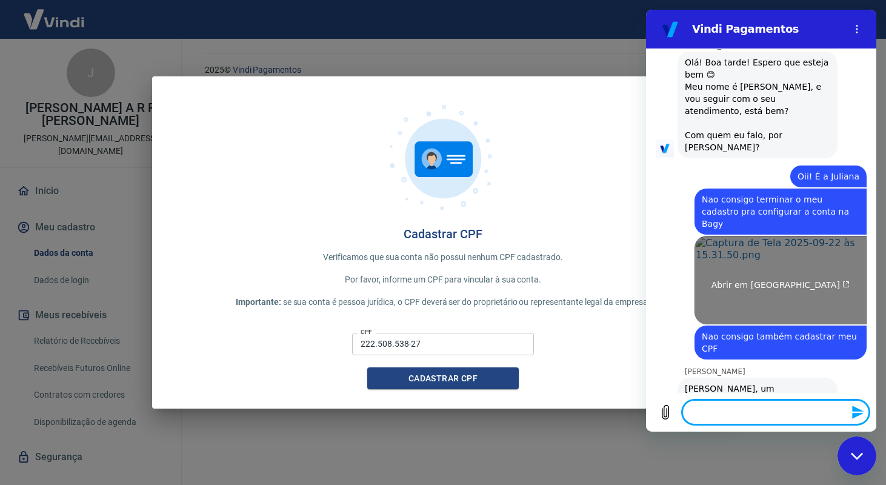
click at [754, 236] on link "Abrir em [GEOGRAPHIC_DATA]" at bounding box center [780, 280] width 172 height 88
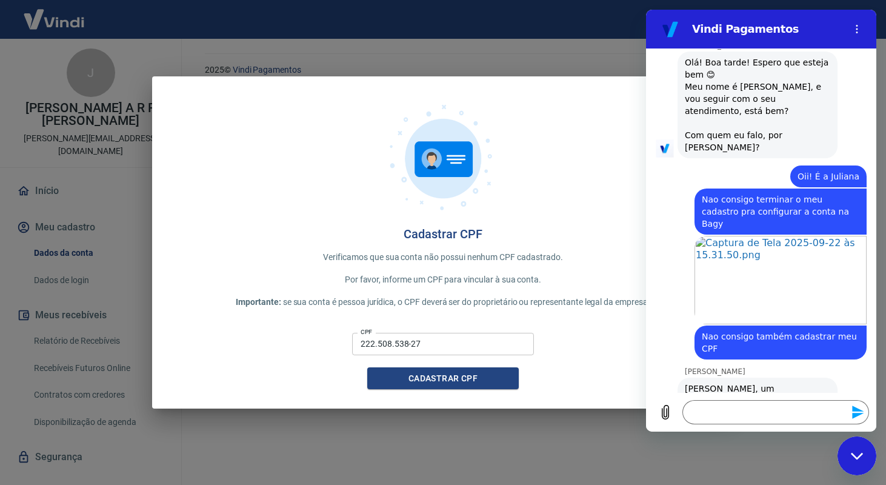
click at [512, 136] on div at bounding box center [442, 161] width 543 height 131
click at [585, 241] on div "Cadastrar CPF Verificamos que sua conta não possui nenhum CPF cadastrado. Por f…" at bounding box center [443, 242] width 582 height 333
click at [857, 460] on div "Fechar janela de mensagens" at bounding box center [857, 455] width 36 height 36
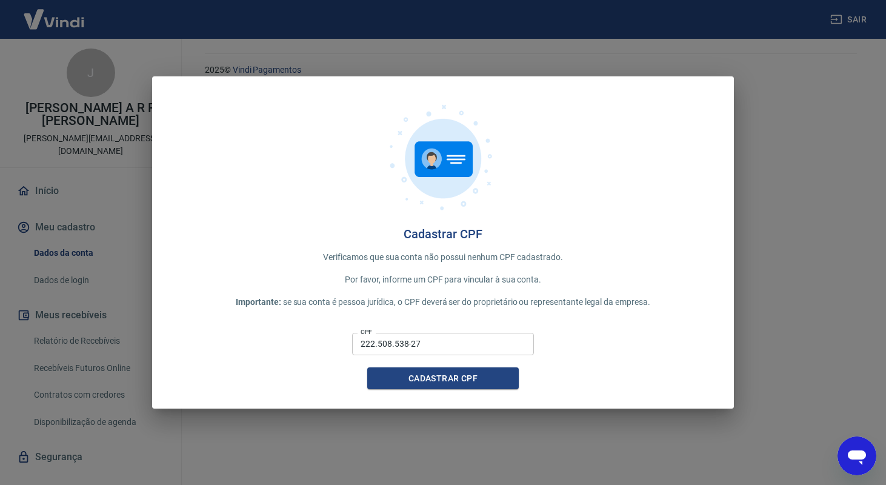
click at [849, 453] on icon "Abrir janela de mensagens" at bounding box center [857, 457] width 18 height 15
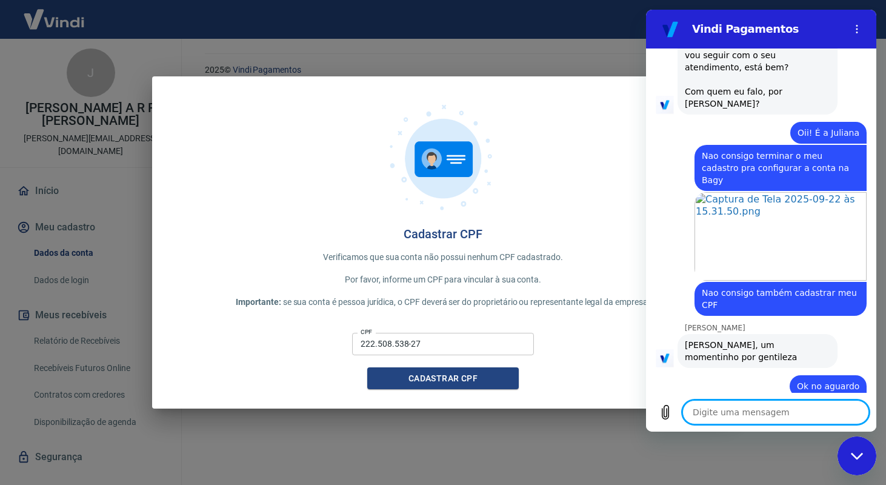
scroll to position [1767, 0]
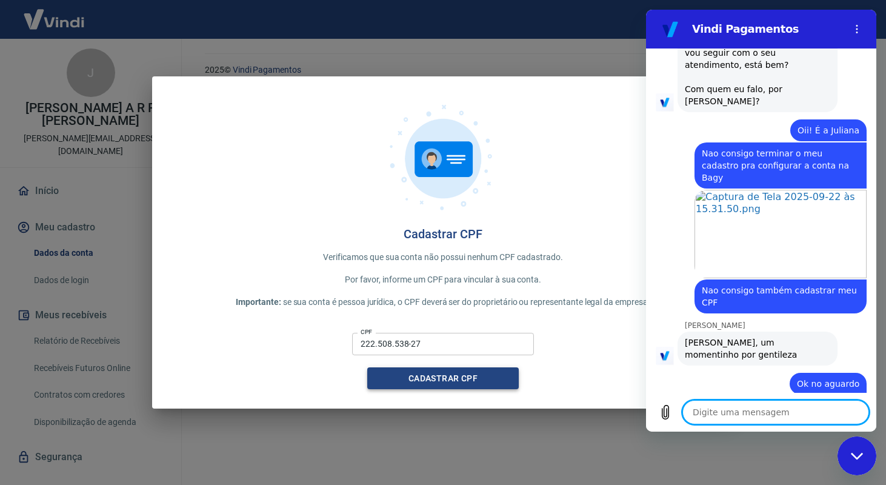
click at [478, 373] on button "Cadastrar CPF" at bounding box center [442, 378] width 151 height 22
click at [581, 188] on div at bounding box center [442, 161] width 543 height 131
click at [842, 452] on div "Fechar janela de mensagens" at bounding box center [857, 455] width 36 height 36
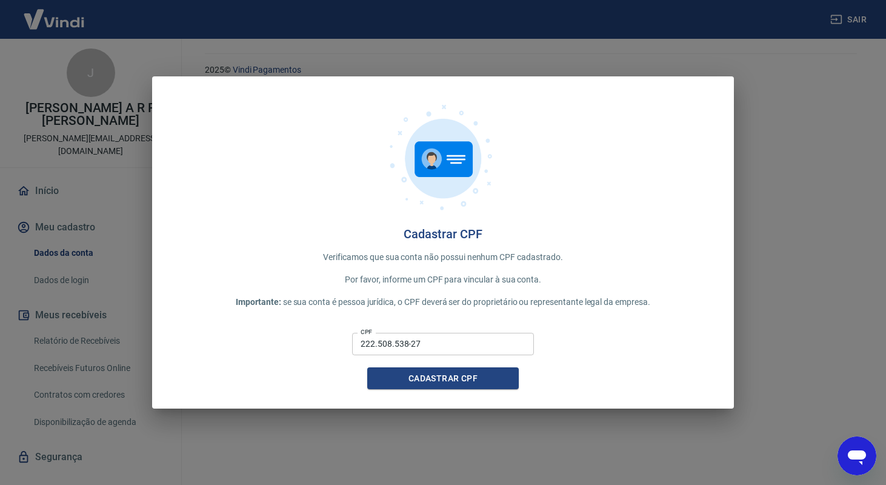
click at [380, 460] on div "Cadastrar CPF Verificamos que sua conta não possui nenhum CPF cadastrado. Por f…" at bounding box center [443, 242] width 886 height 485
click at [312, 436] on div "Cadastrar CPF Verificamos que sua conta não possui nenhum CPF cadastrado. Por f…" at bounding box center [443, 242] width 886 height 485
click at [440, 61] on div "Cadastrar CPF Verificamos que sua conta não possui nenhum CPF cadastrado. Por f…" at bounding box center [443, 242] width 886 height 485
click at [453, 385] on button "Cadastrar CPF" at bounding box center [442, 378] width 151 height 22
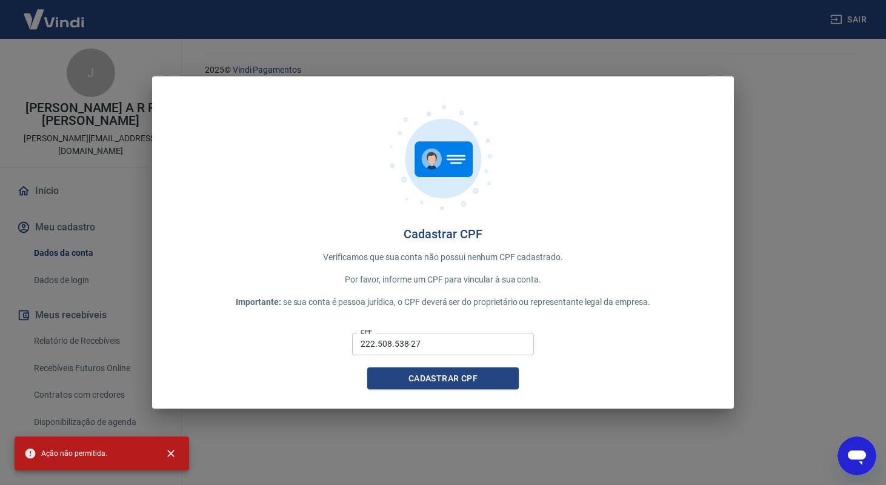
click at [849, 443] on div "Abrir janela de mensagens" at bounding box center [857, 455] width 36 height 36
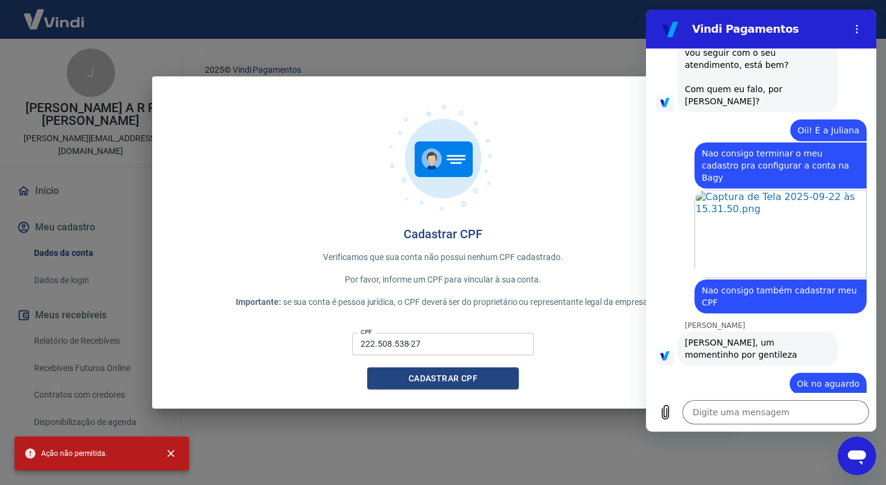
scroll to position [0, 0]
click at [855, 465] on div at bounding box center [855, 468] width 7 height 7
click at [707, 402] on textarea at bounding box center [775, 412] width 187 height 24
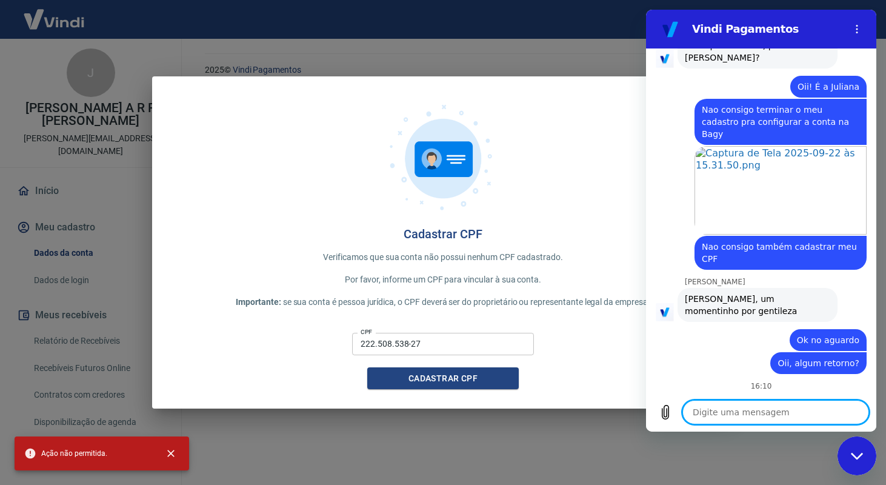
scroll to position [1813, 0]
